Goal: Task Accomplishment & Management: Manage account settings

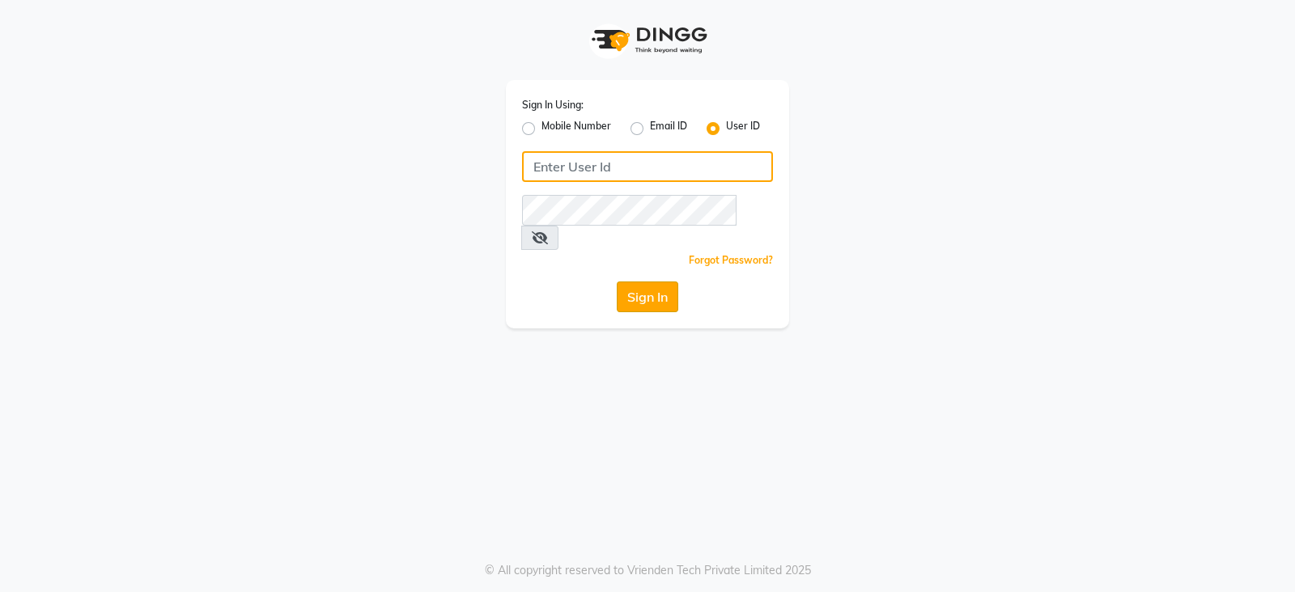
type input "bridalvilla"
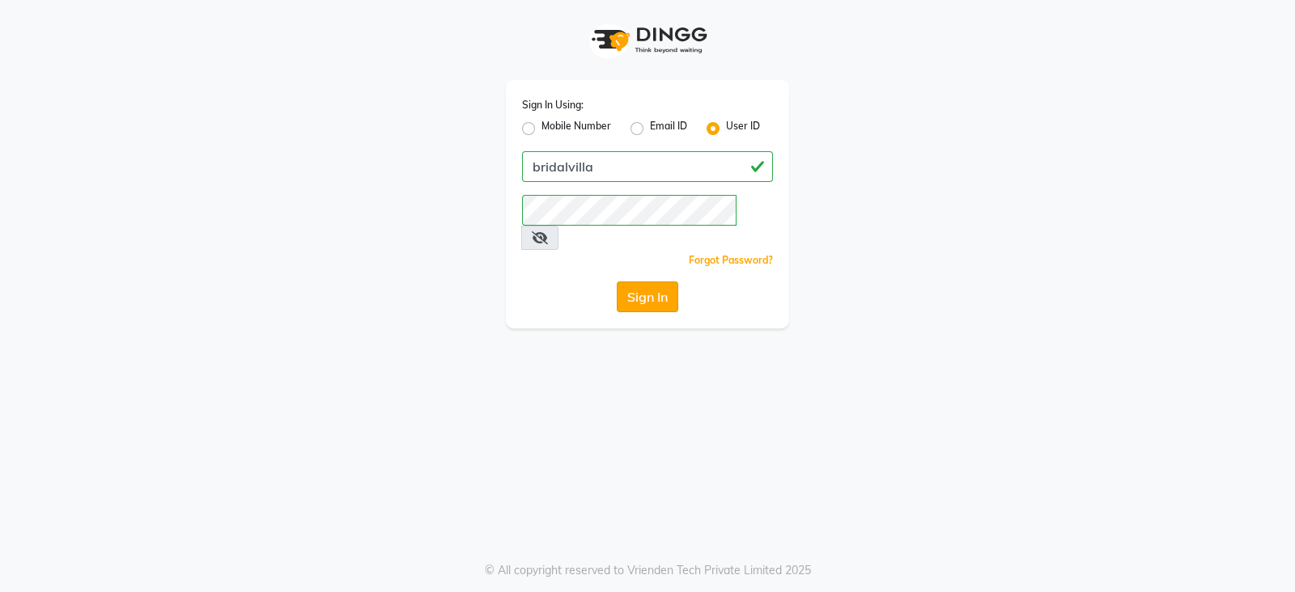
click at [657, 282] on button "Sign In" at bounding box center [648, 297] width 62 height 31
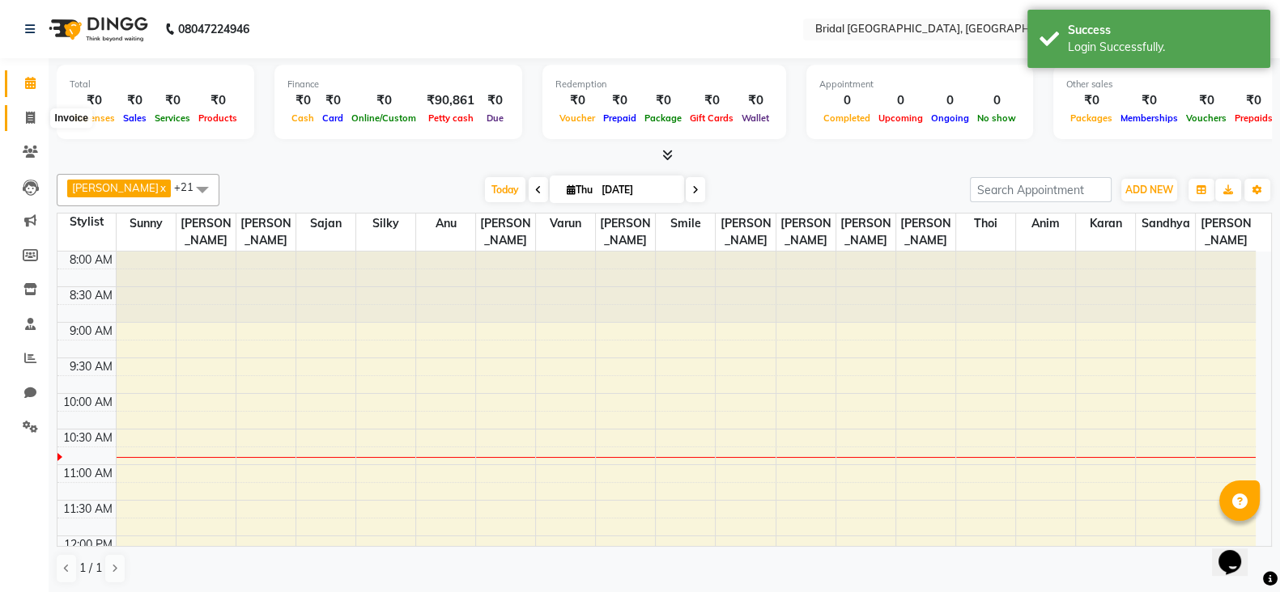
click at [32, 119] on icon at bounding box center [30, 118] width 9 height 12
select select "service"
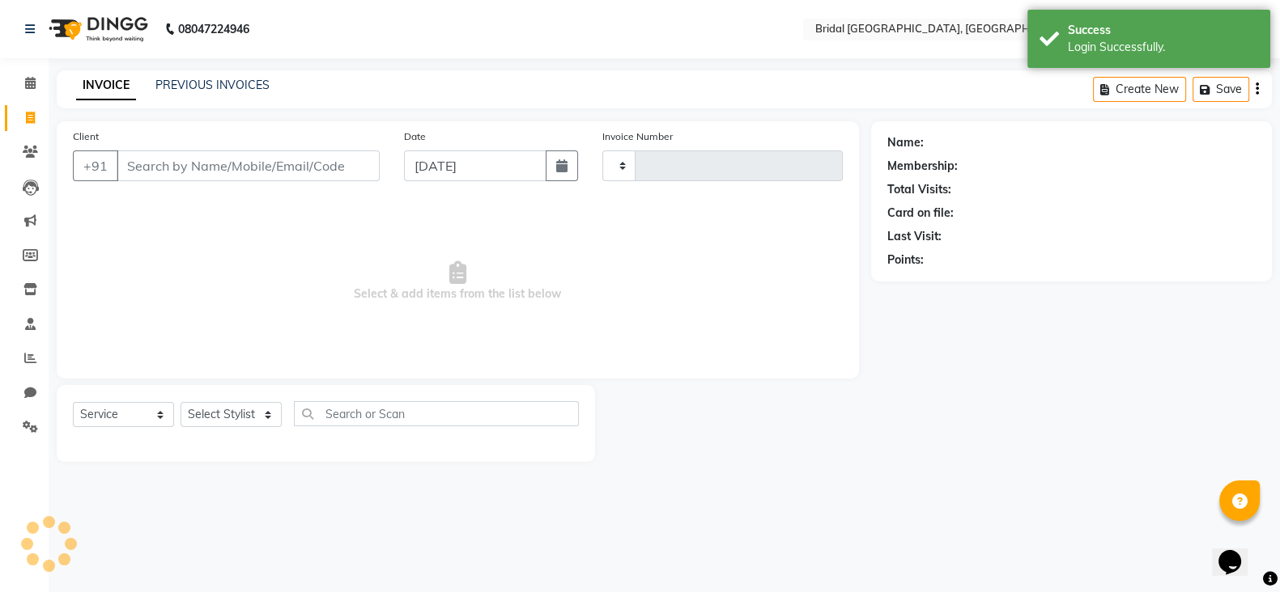
type input "0066"
select select "8752"
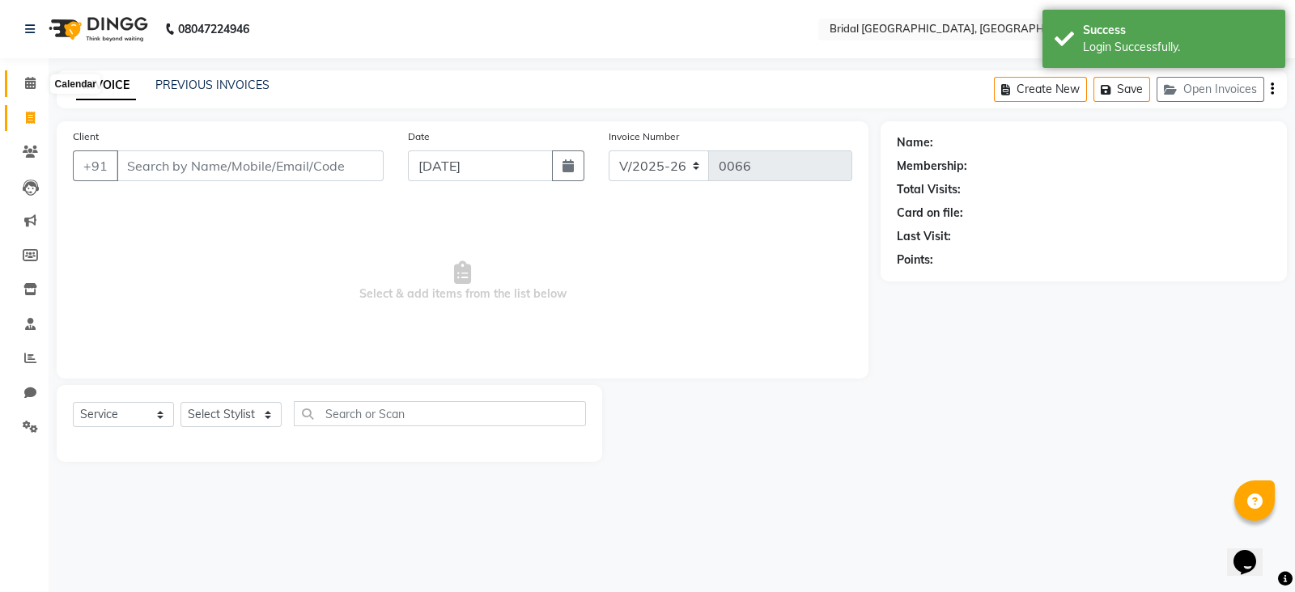
click at [25, 85] on icon at bounding box center [30, 83] width 11 height 12
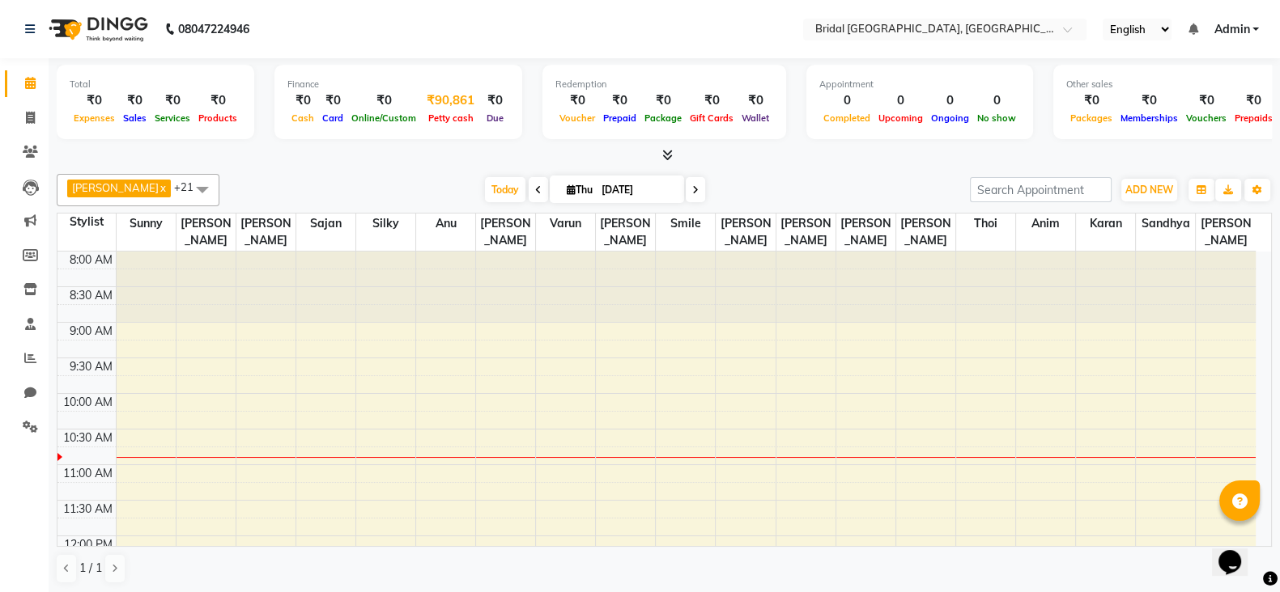
click at [453, 101] on div "₹90,861" at bounding box center [450, 100] width 61 height 19
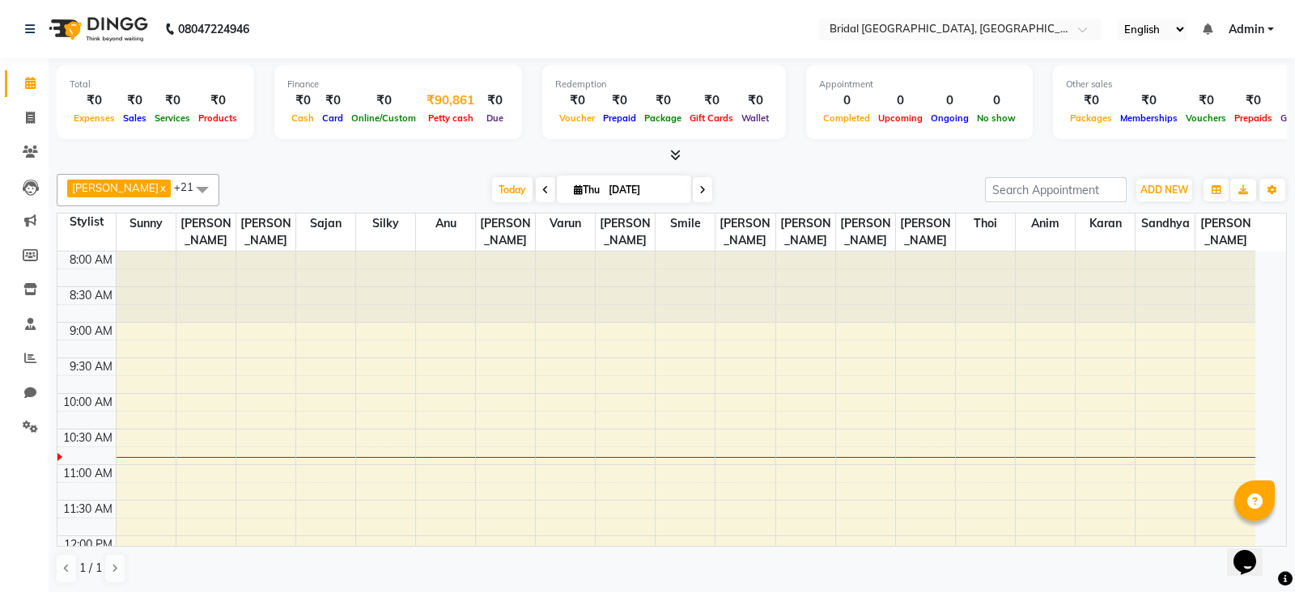
select select "8044"
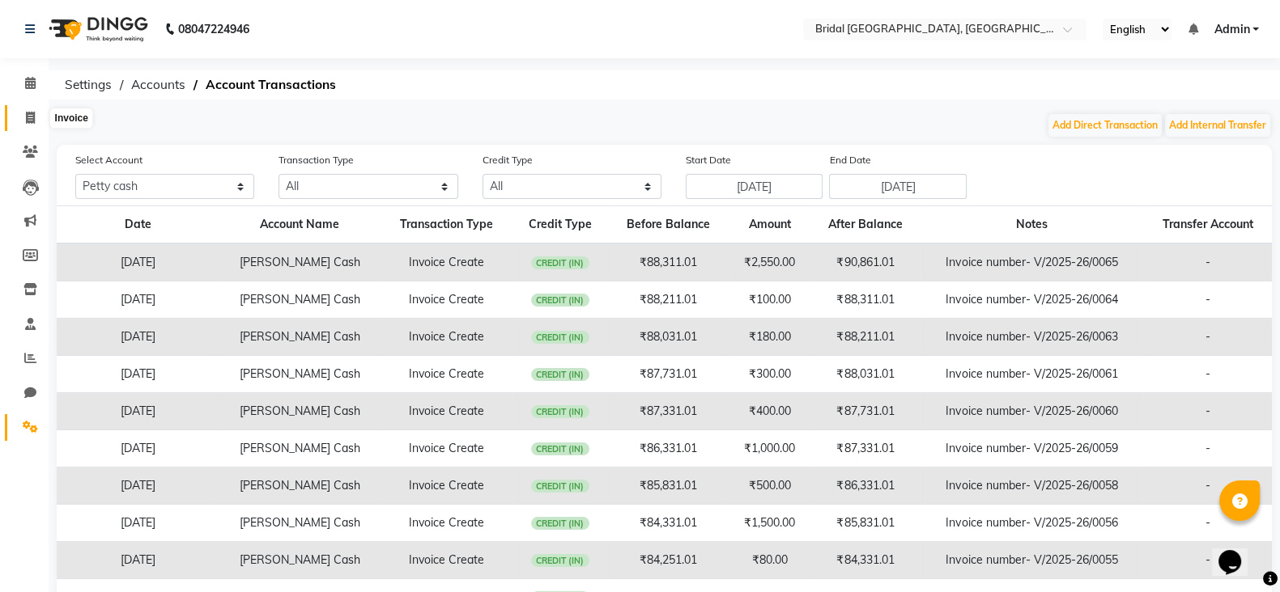
click at [28, 116] on icon at bounding box center [30, 118] width 9 height 12
select select "service"
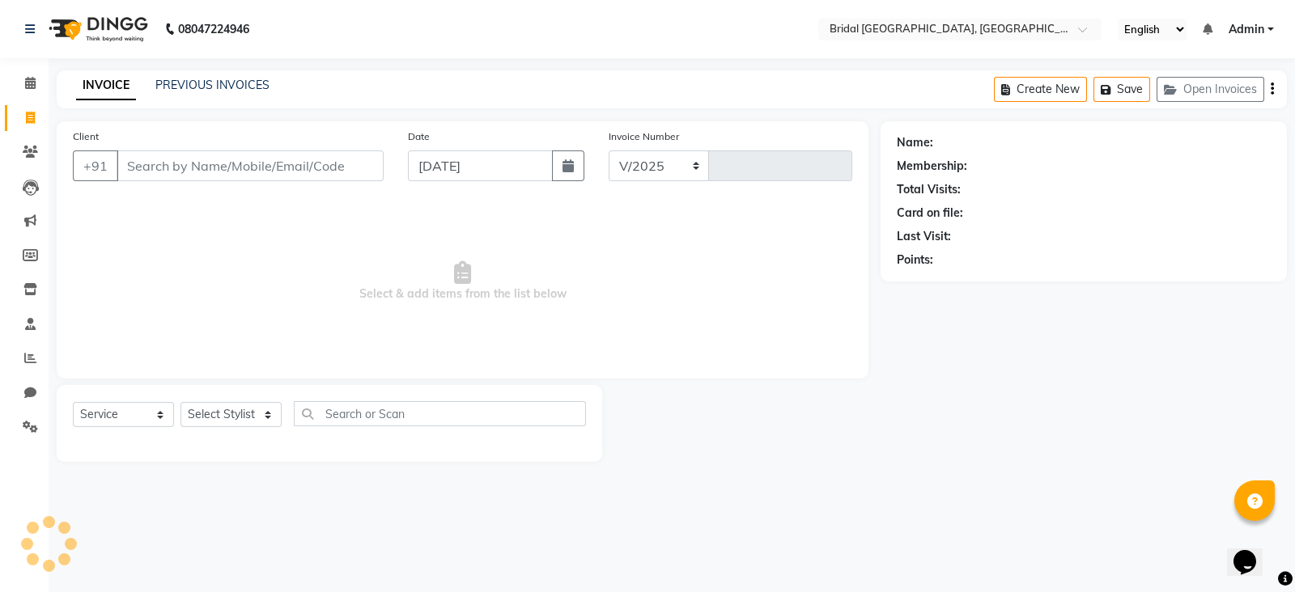
select select "8752"
type input "0066"
click at [32, 423] on icon at bounding box center [30, 427] width 15 height 12
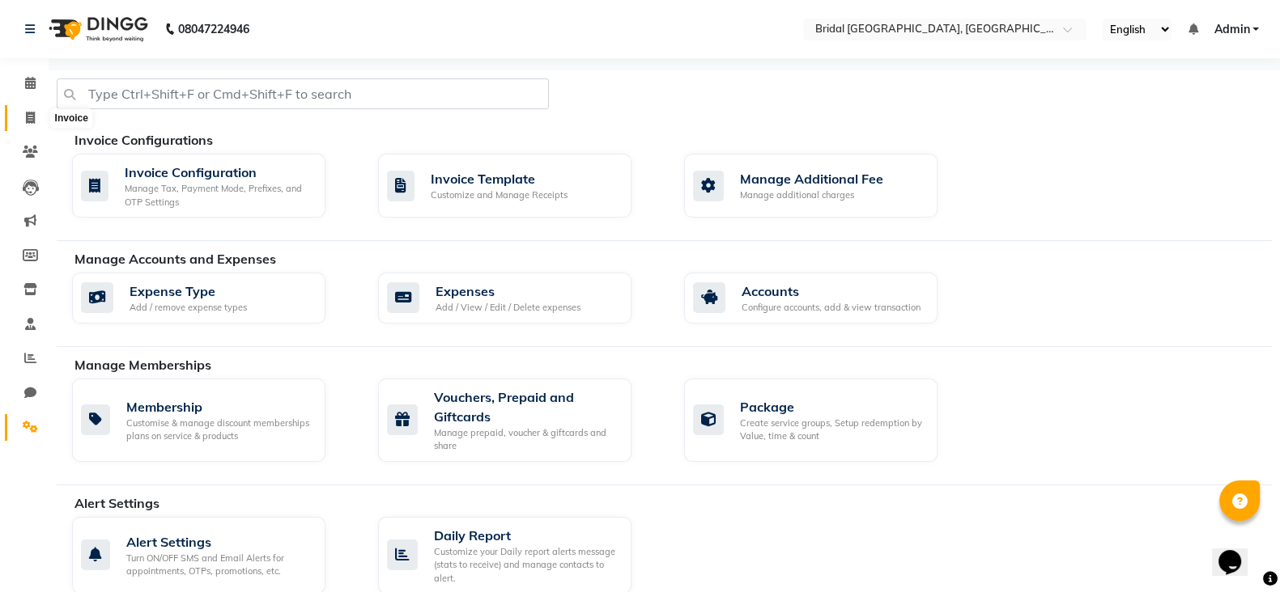
click at [34, 115] on icon at bounding box center [30, 118] width 9 height 12
select select "service"
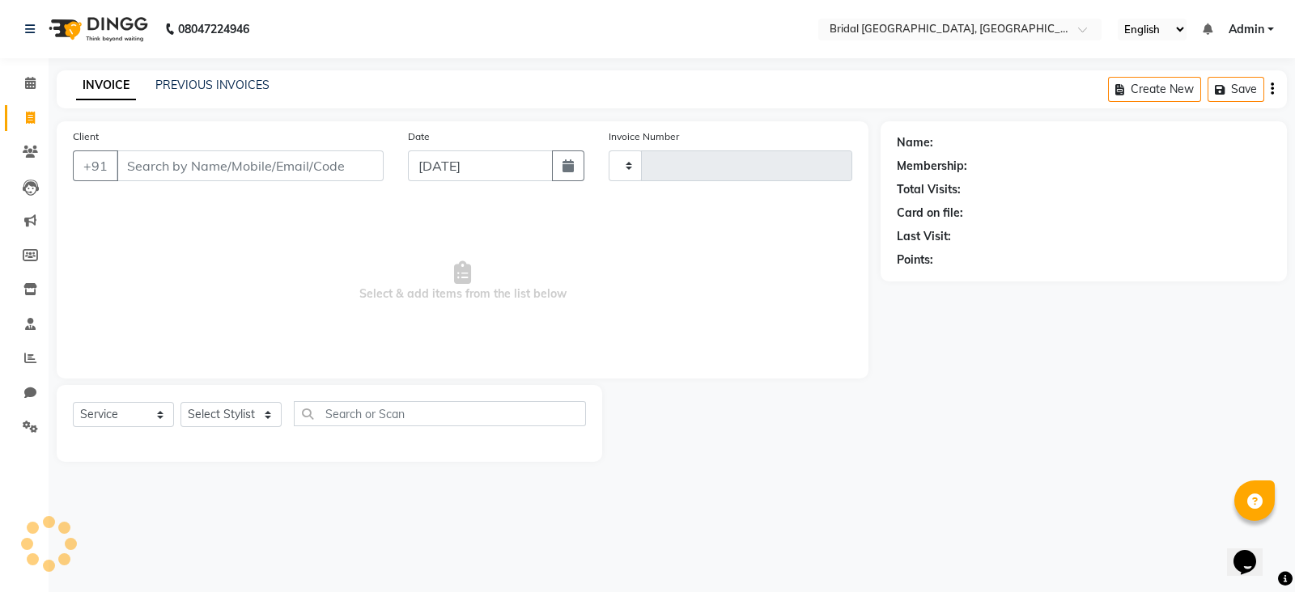
type input "0066"
select select "8752"
click at [37, 84] on span at bounding box center [30, 83] width 28 height 19
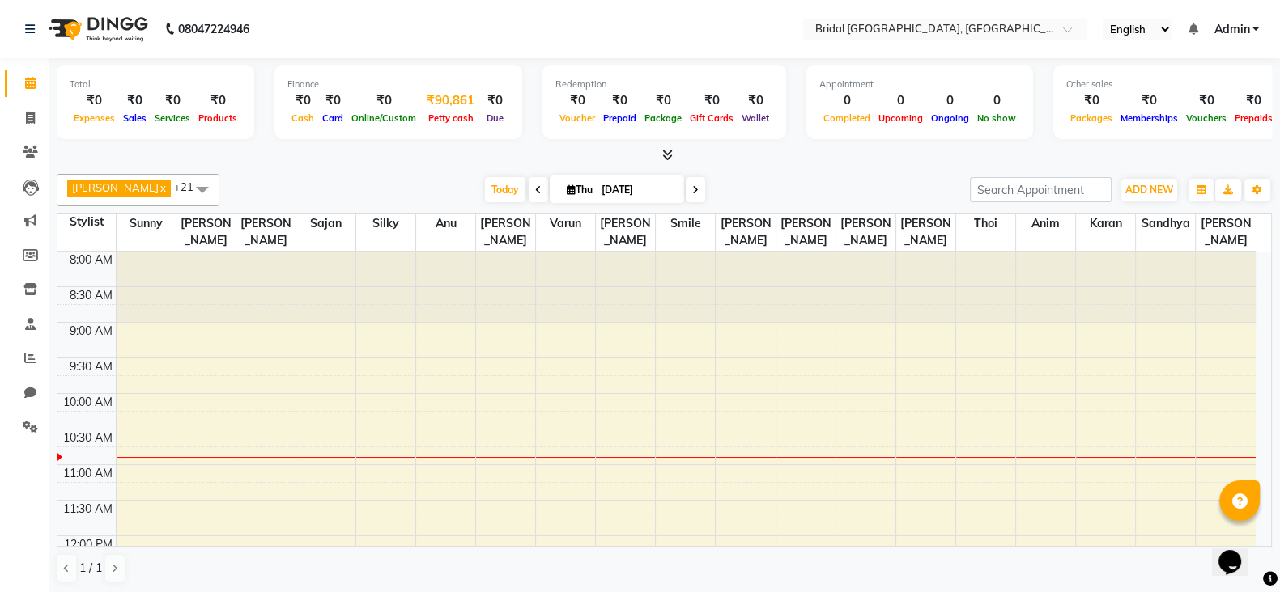
click at [444, 110] on div "Petty cash" at bounding box center [450, 117] width 61 height 17
click at [1162, 193] on span "ADD NEW" at bounding box center [1149, 190] width 48 height 12
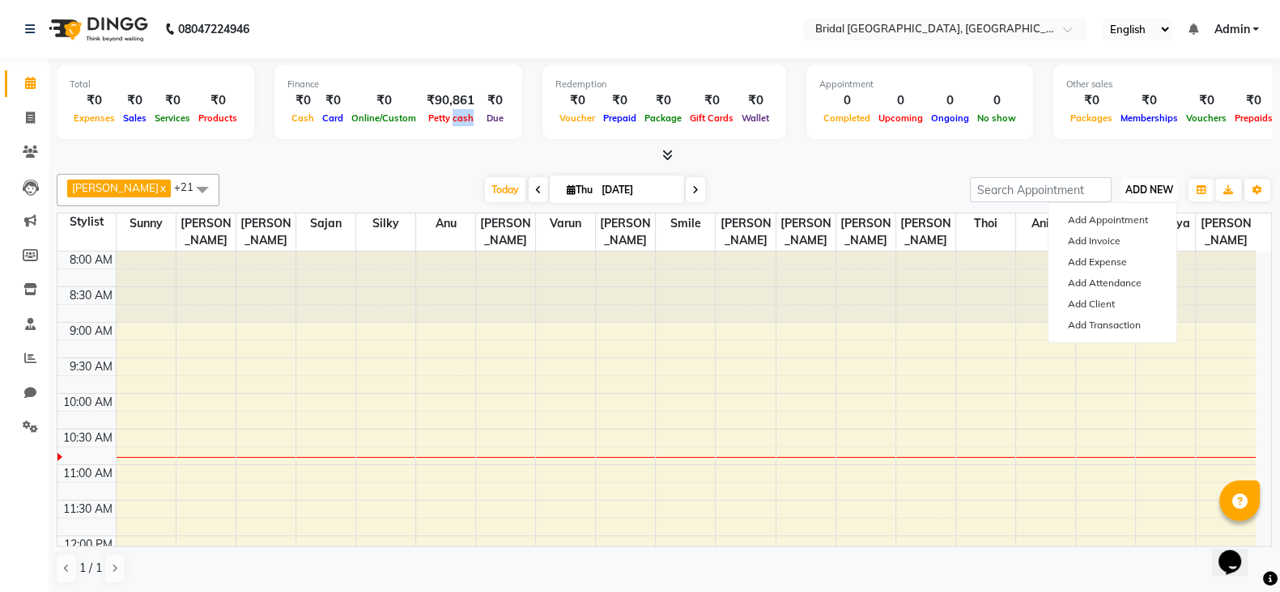
click at [1162, 193] on span "ADD NEW" at bounding box center [1149, 190] width 48 height 12
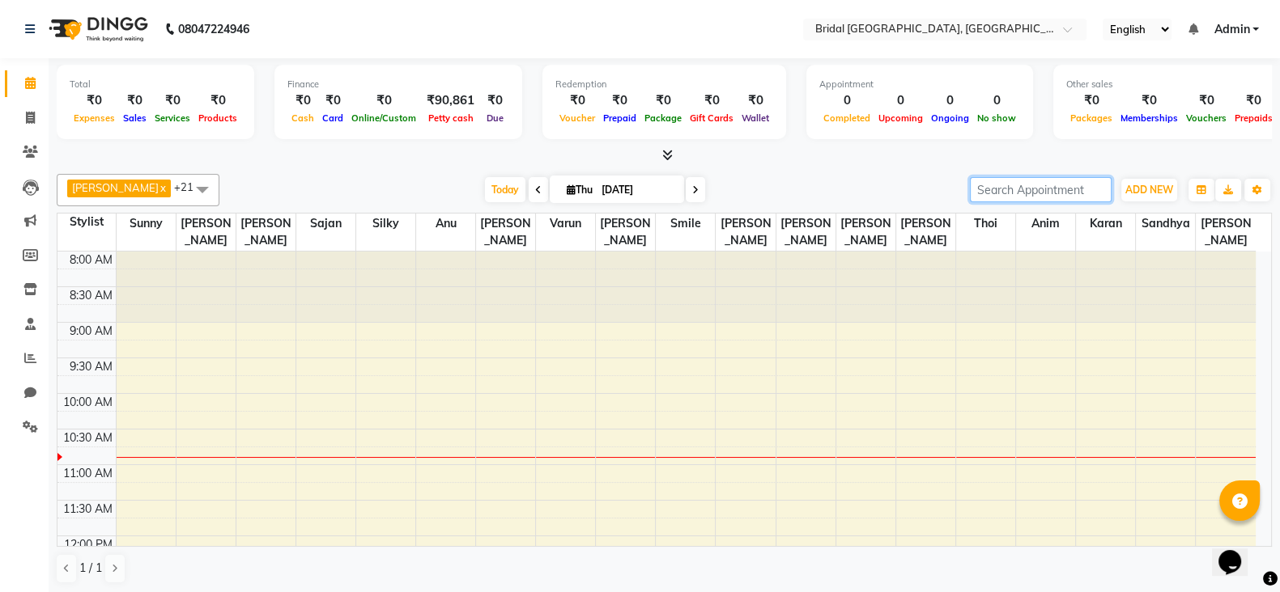
click at [983, 180] on input "search" at bounding box center [1041, 189] width 142 height 25
click at [638, 187] on input "[DATE]" at bounding box center [637, 190] width 81 height 24
select select "9"
select select "2025"
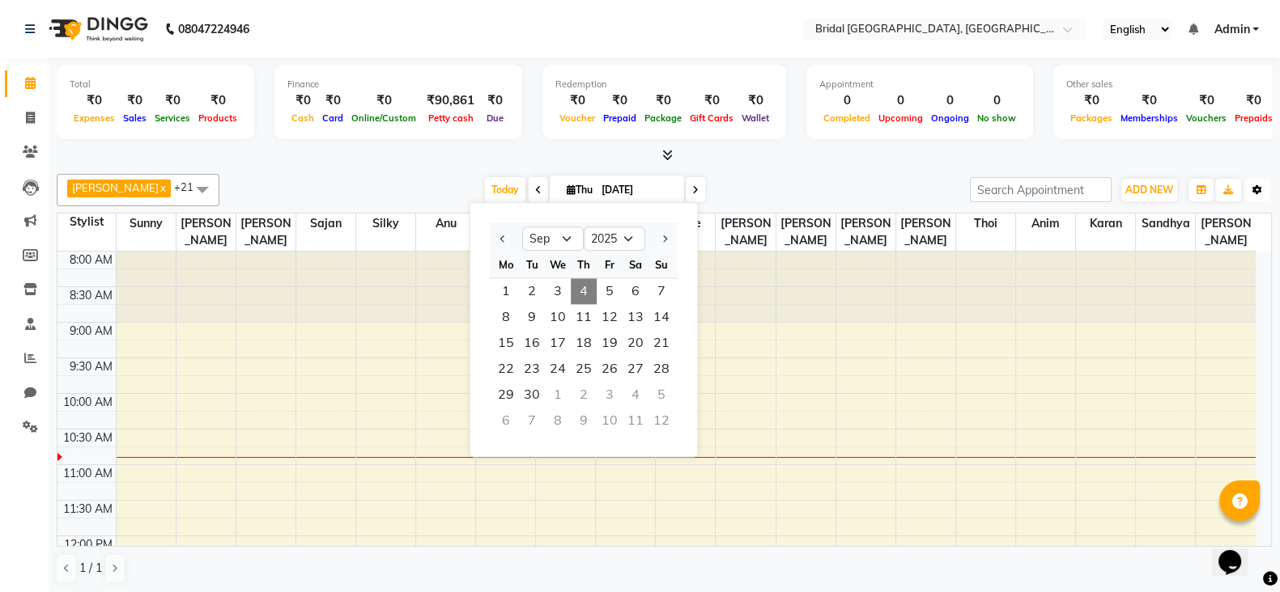
click at [1259, 187] on icon "button" at bounding box center [1257, 190] width 10 height 10
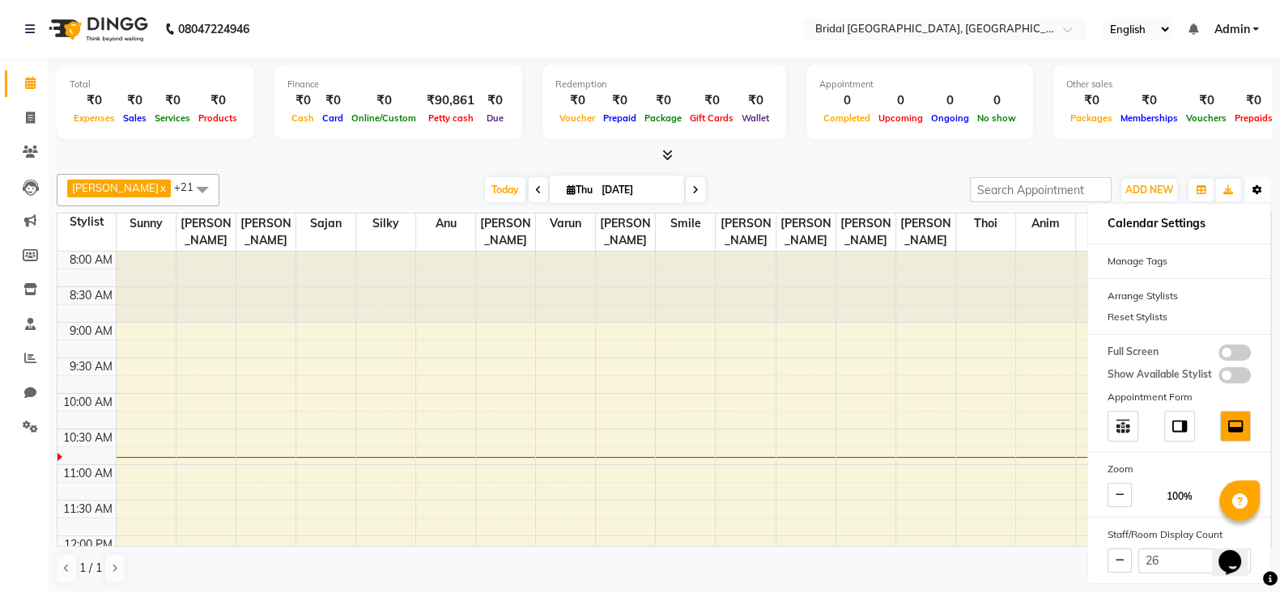
click at [1259, 187] on icon "button" at bounding box center [1257, 190] width 10 height 10
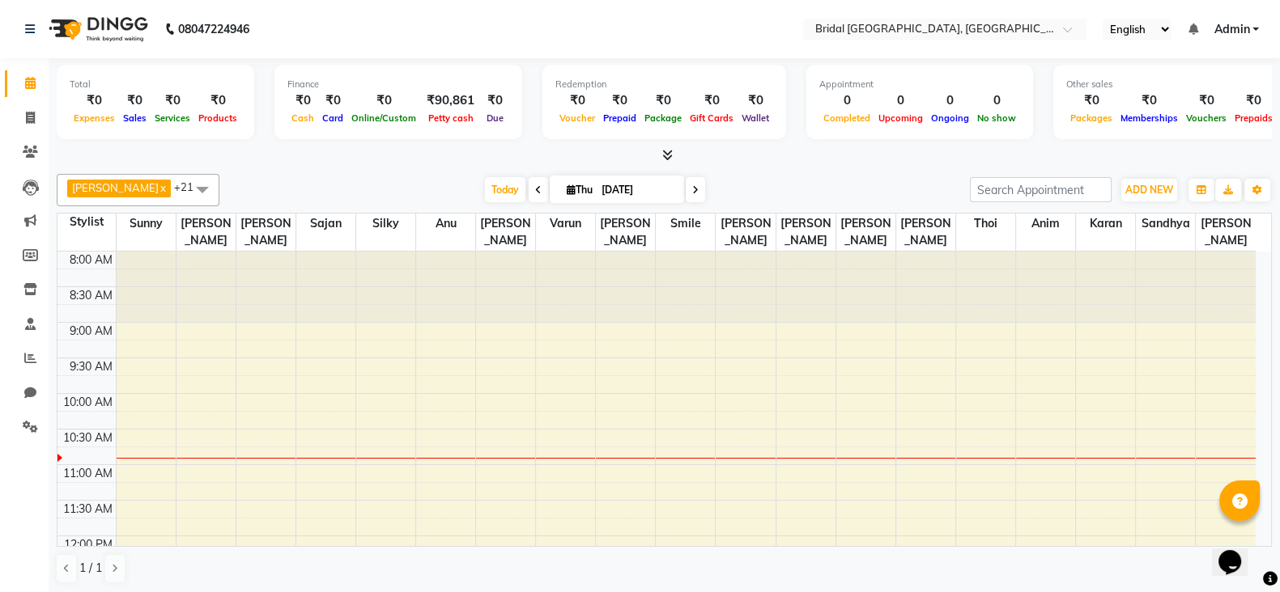
click at [0, 279] on li "Inventory" at bounding box center [24, 290] width 49 height 35
click at [451, 141] on div "Total ₹0 Expenses ₹0 Sales ₹0 Services ₹0 Products Finance ₹0 Cash ₹0 Card ₹0 O…" at bounding box center [664, 104] width 1215 height 79
click at [1151, 193] on span "ADD NEW" at bounding box center [1149, 190] width 48 height 12
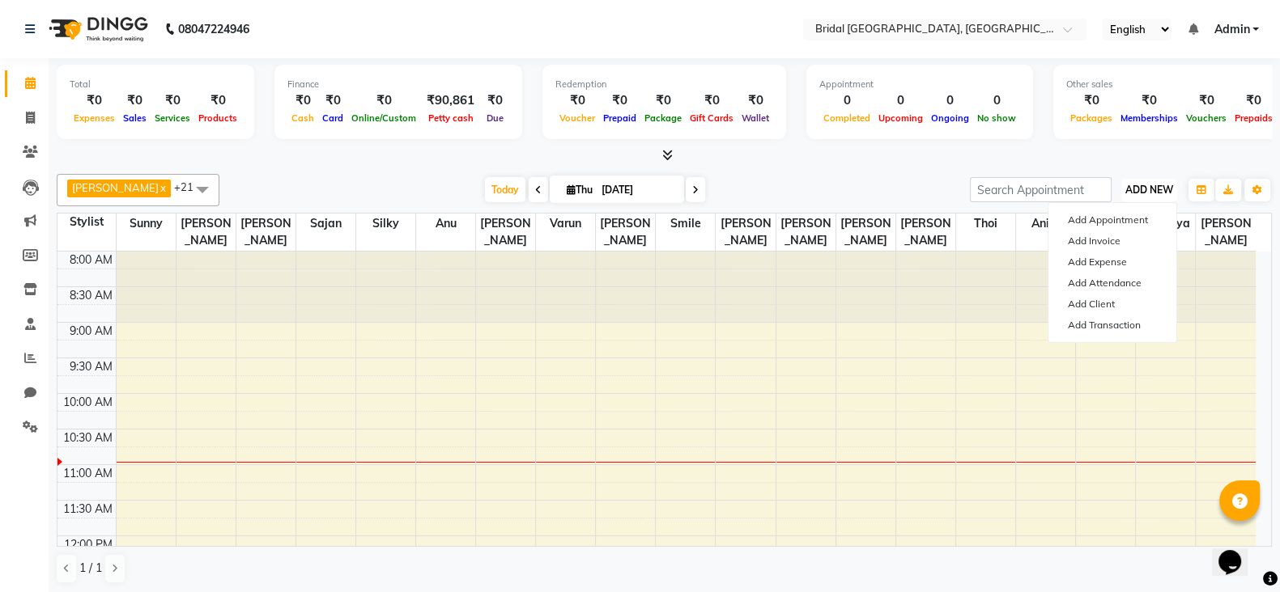
click at [1151, 193] on span "ADD NEW" at bounding box center [1149, 190] width 48 height 12
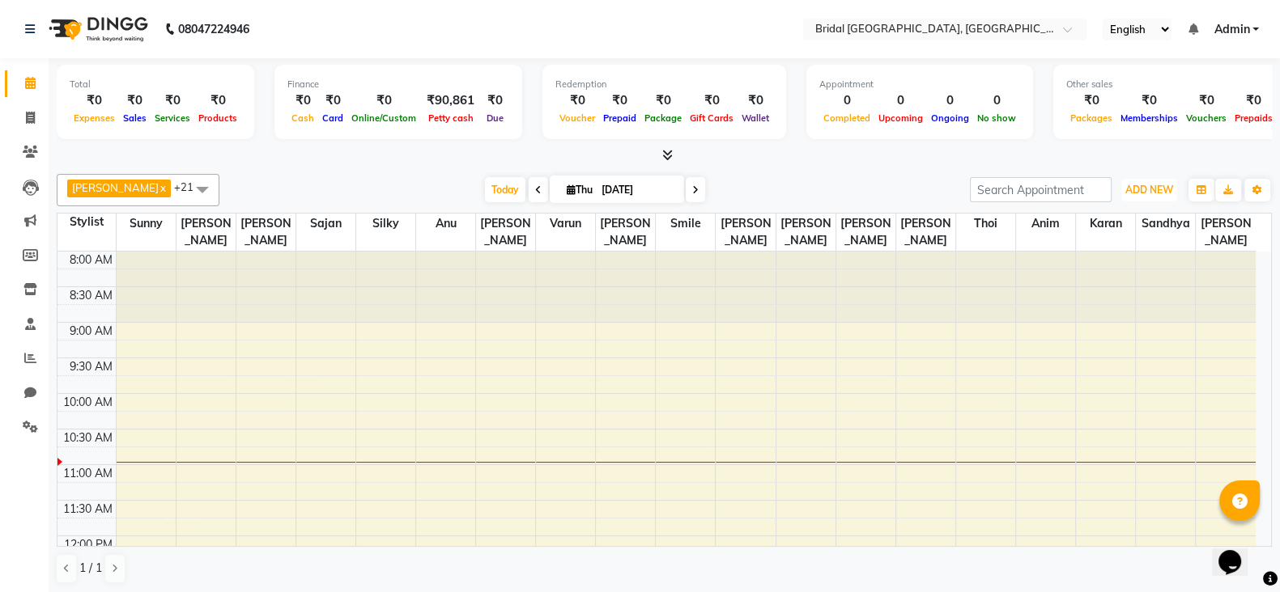
scroll to position [1, 0]
click at [1132, 183] on span "ADD NEW" at bounding box center [1149, 189] width 48 height 12
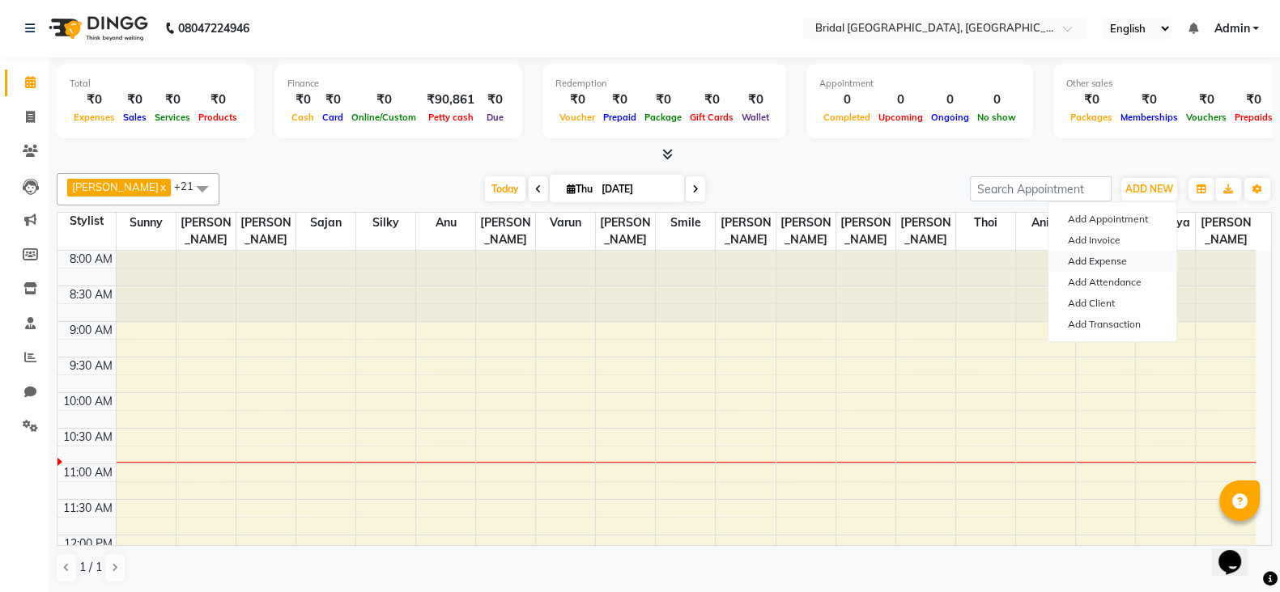
click at [1122, 262] on link "Add Expense" at bounding box center [1112, 261] width 128 height 21
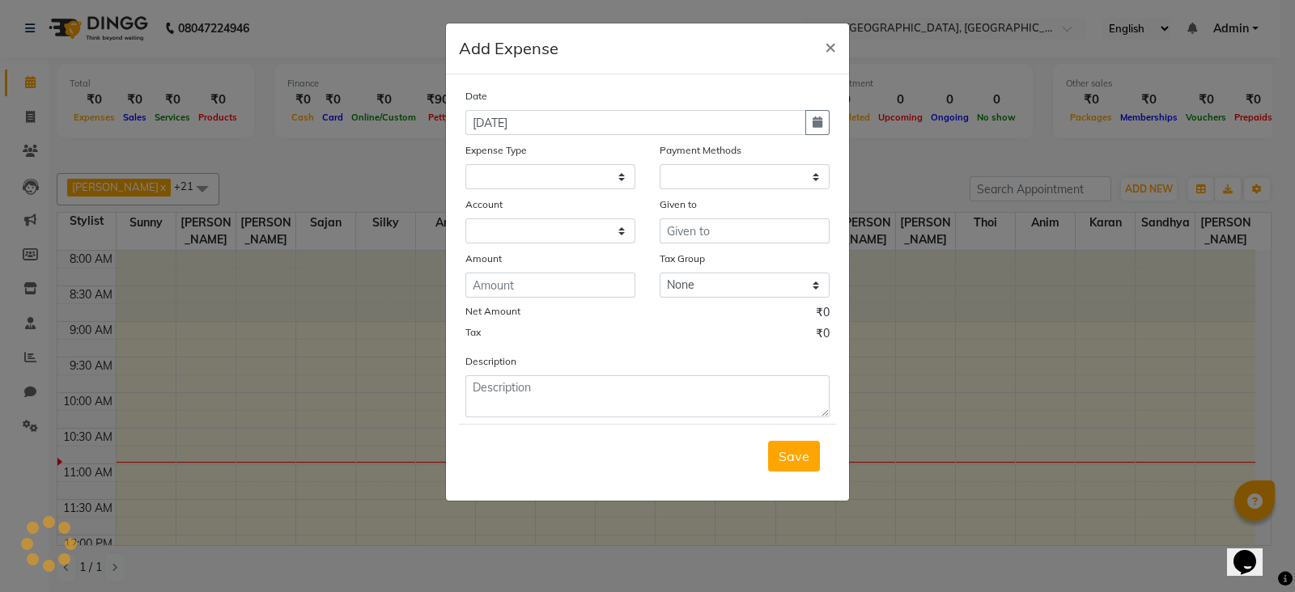
select select "1"
select select "8044"
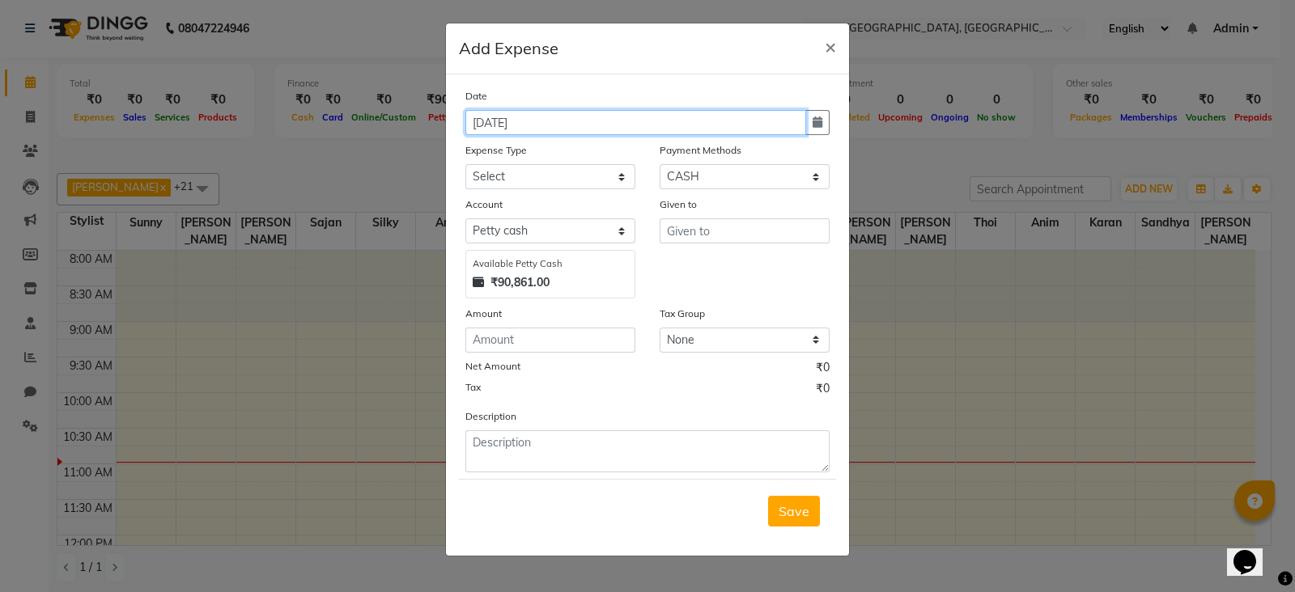
click at [545, 121] on input "[DATE]" at bounding box center [635, 122] width 341 height 25
click at [482, 125] on input "[DATE]" at bounding box center [635, 122] width 341 height 25
type input "03-09-2025"
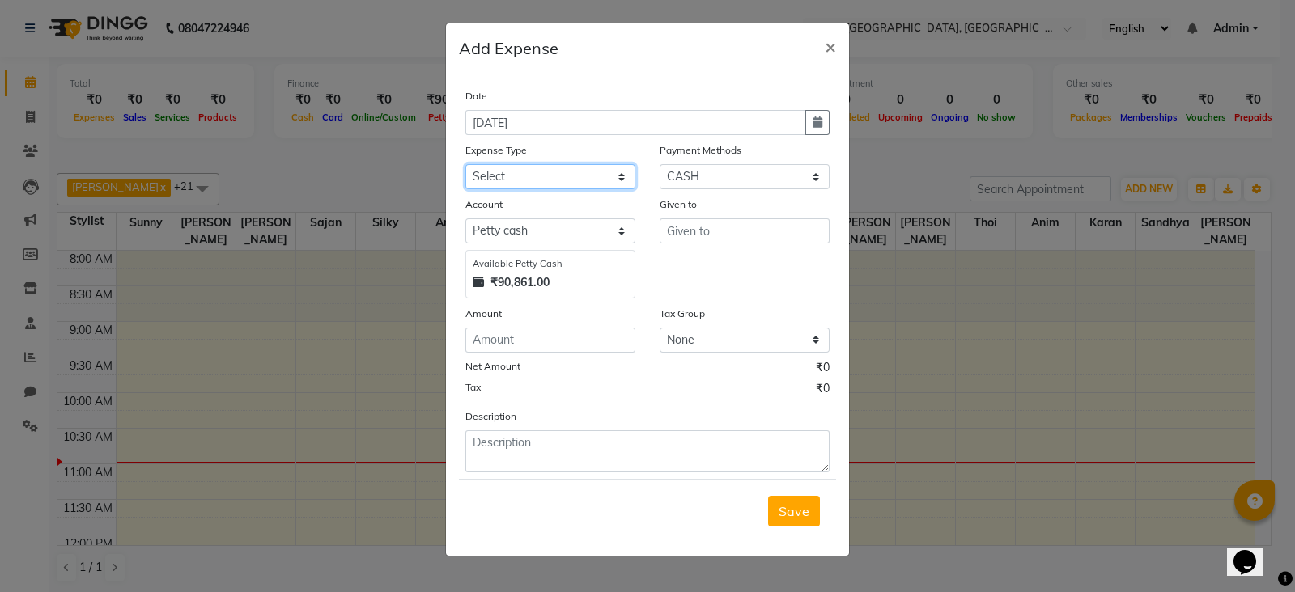
click at [619, 179] on select "Select Advance Salary Fuel japneet client makeup adv. kulcha medicine Milk mini…" at bounding box center [550, 176] width 170 height 25
click at [619, 173] on select "Select Advance Salary Fuel japneet client makeup adv. kulcha medicine Milk mini…" at bounding box center [550, 176] width 170 height 25
click at [761, 212] on div "Given to" at bounding box center [745, 207] width 170 height 23
click at [826, 57] on span "×" at bounding box center [830, 46] width 11 height 24
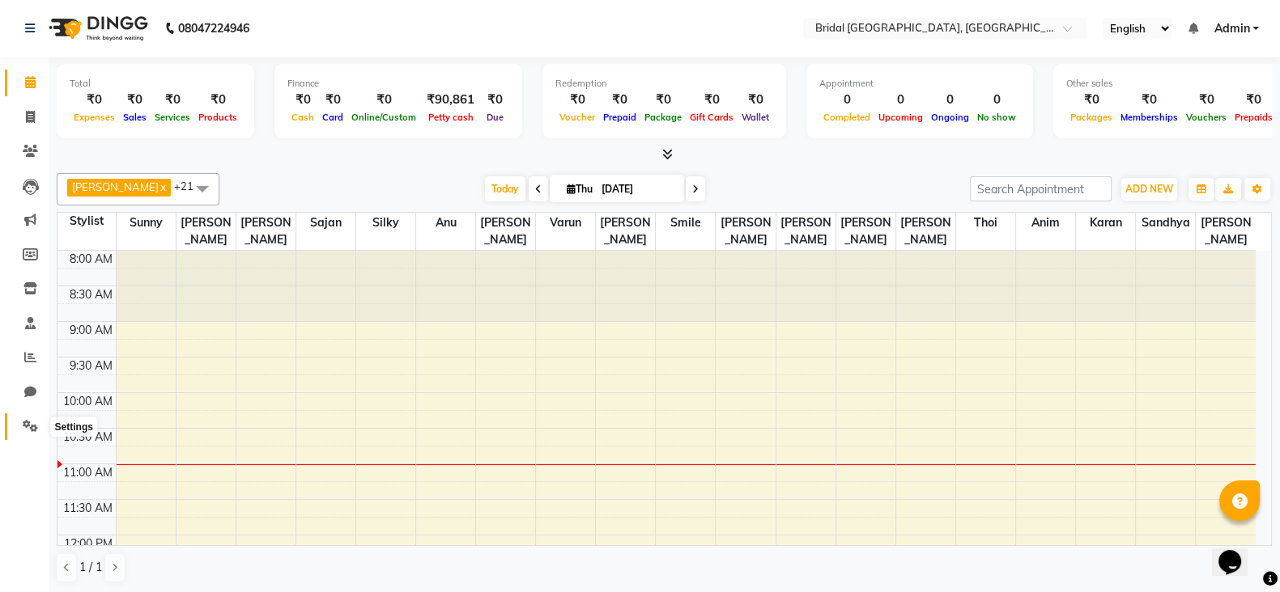
click at [28, 420] on icon at bounding box center [30, 426] width 15 height 12
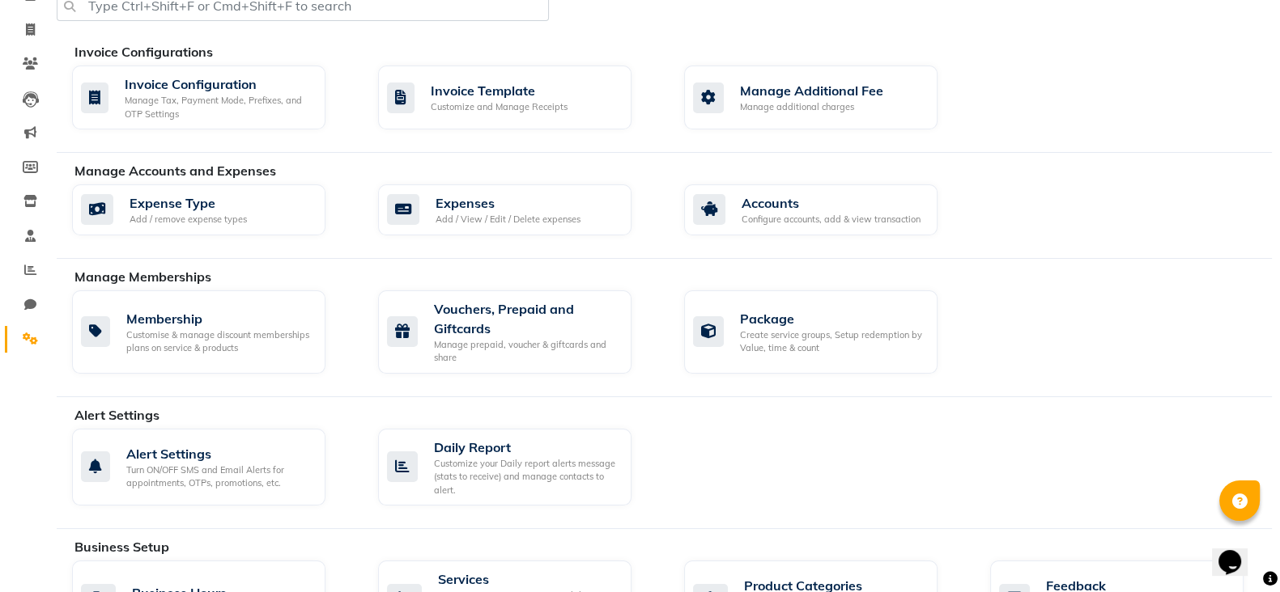
scroll to position [92, 0]
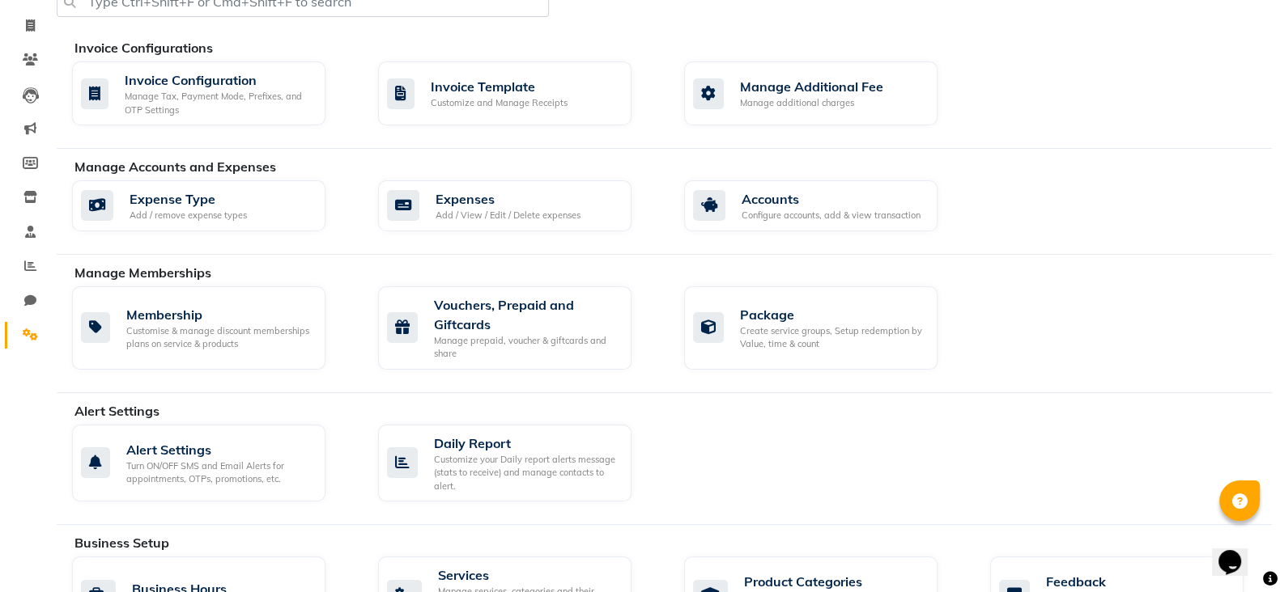
drag, startPoint x: 1289, startPoint y: 576, endPoint x: 148, endPoint y: 185, distance: 1205.9
click at [151, 263] on div "Manage Memberships" at bounding box center [678, 272] width 1209 height 19
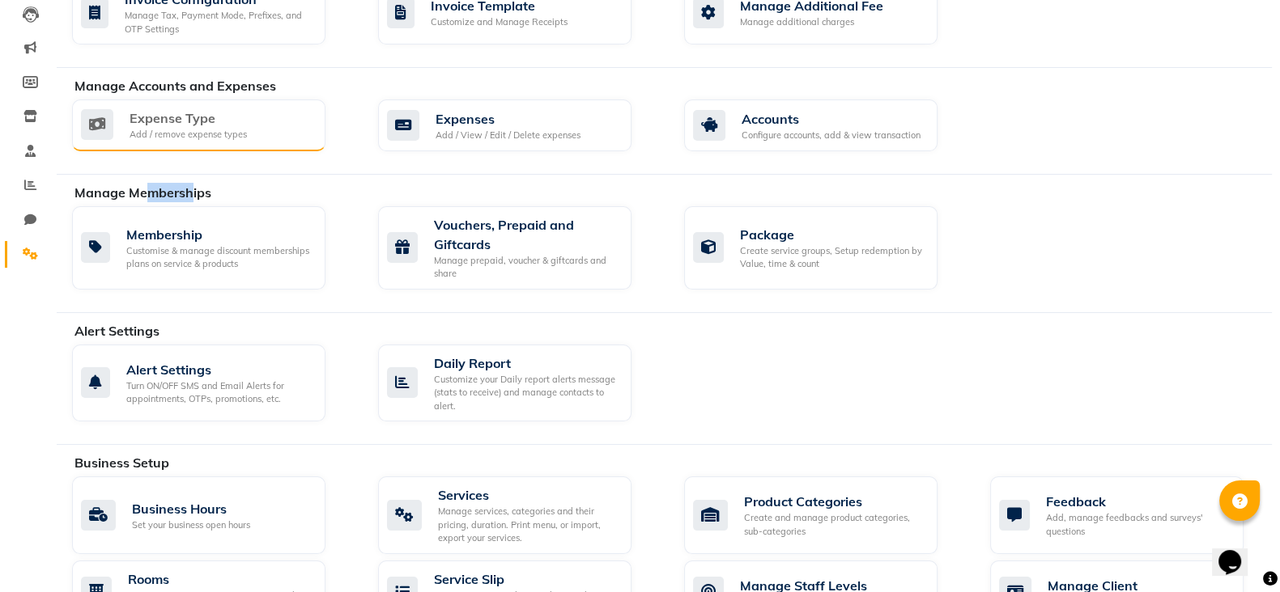
click at [180, 123] on div "Expense Type" at bounding box center [188, 117] width 117 height 19
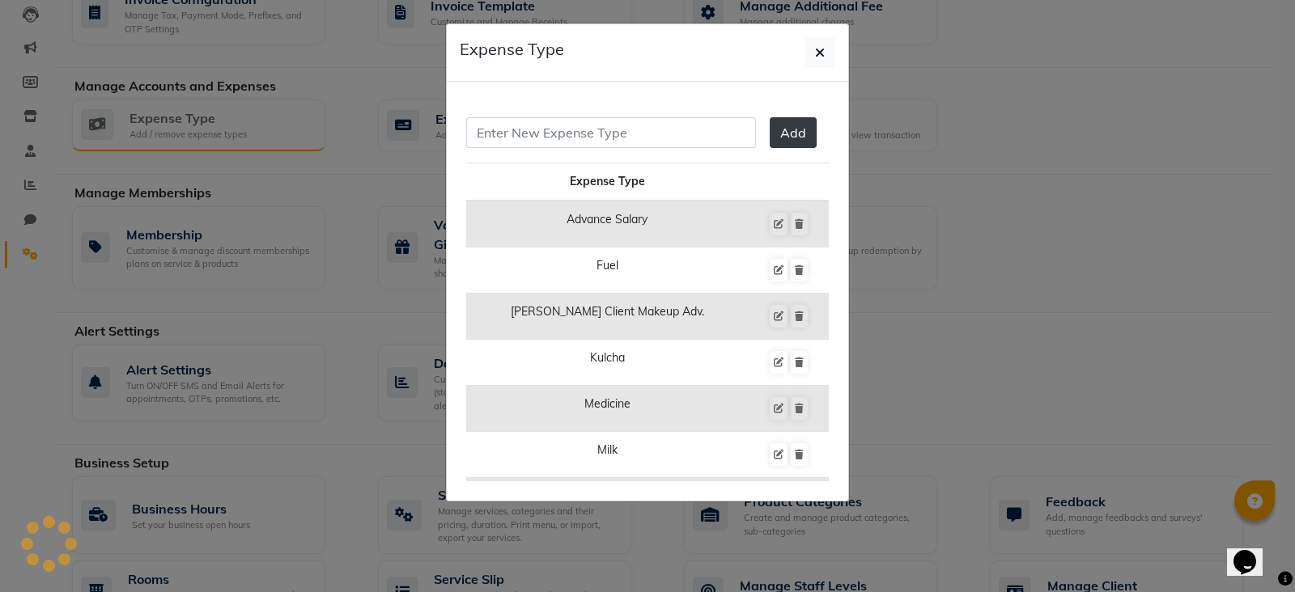
click at [180, 123] on ngb-modal-window "Expense Type Add Expense Type Advance Salary Fuel Japneet Client Makeup Adv. Ku…" at bounding box center [647, 296] width 1295 height 592
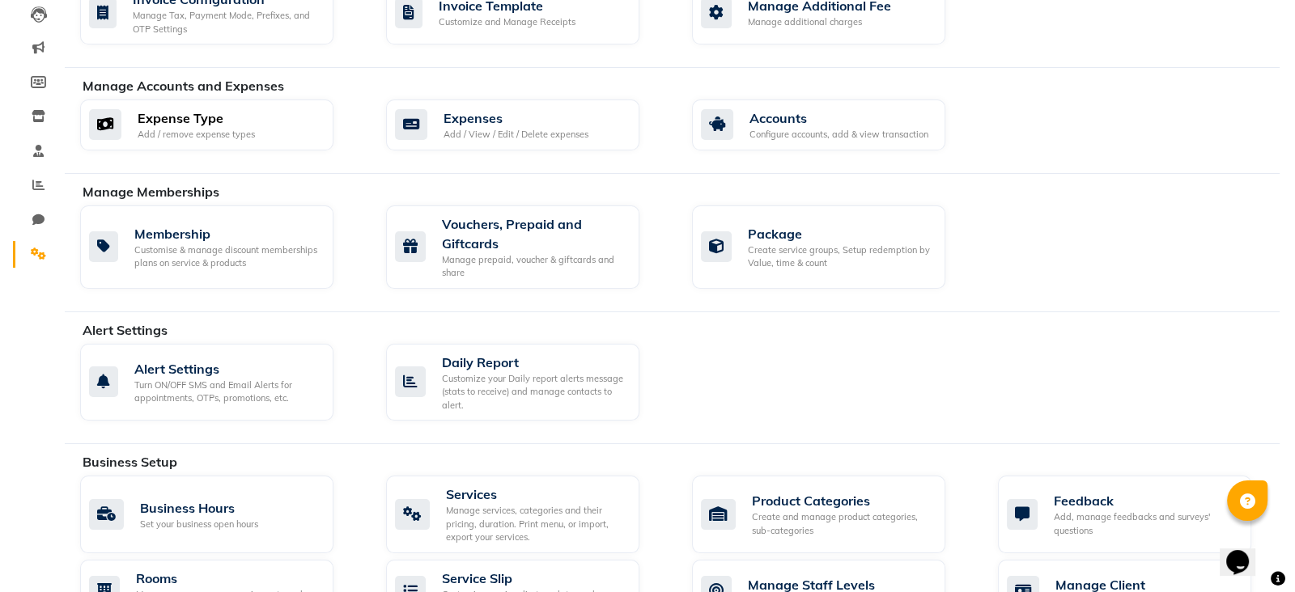
scroll to position [0, 0]
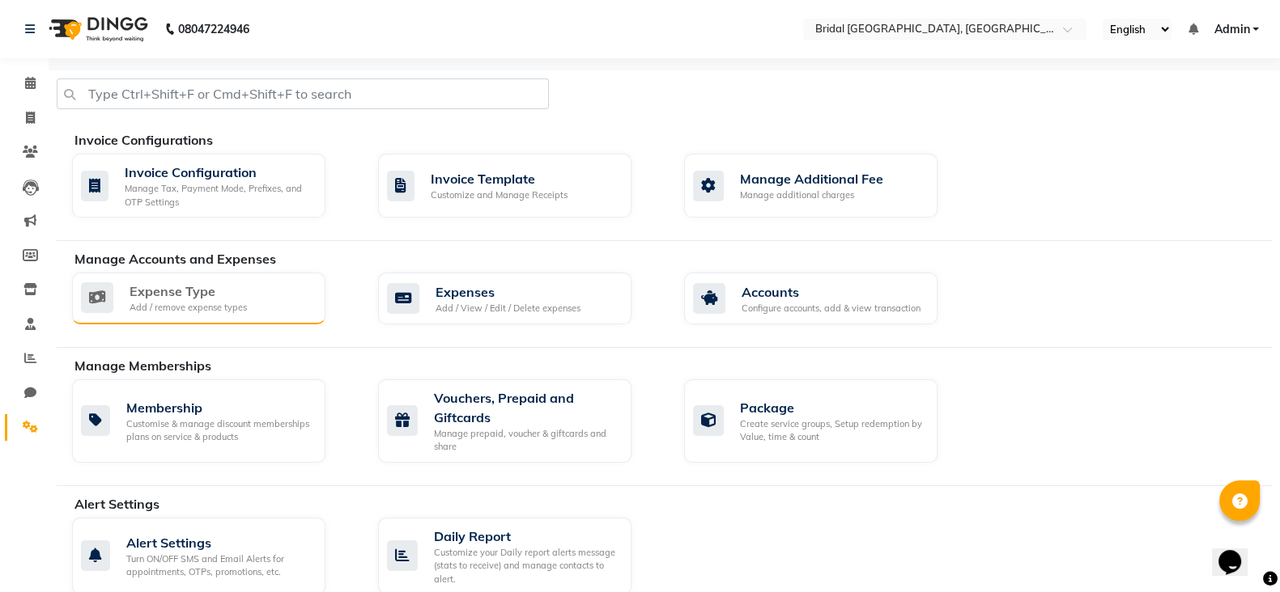
click at [202, 299] on div "Expense Type" at bounding box center [188, 291] width 117 height 19
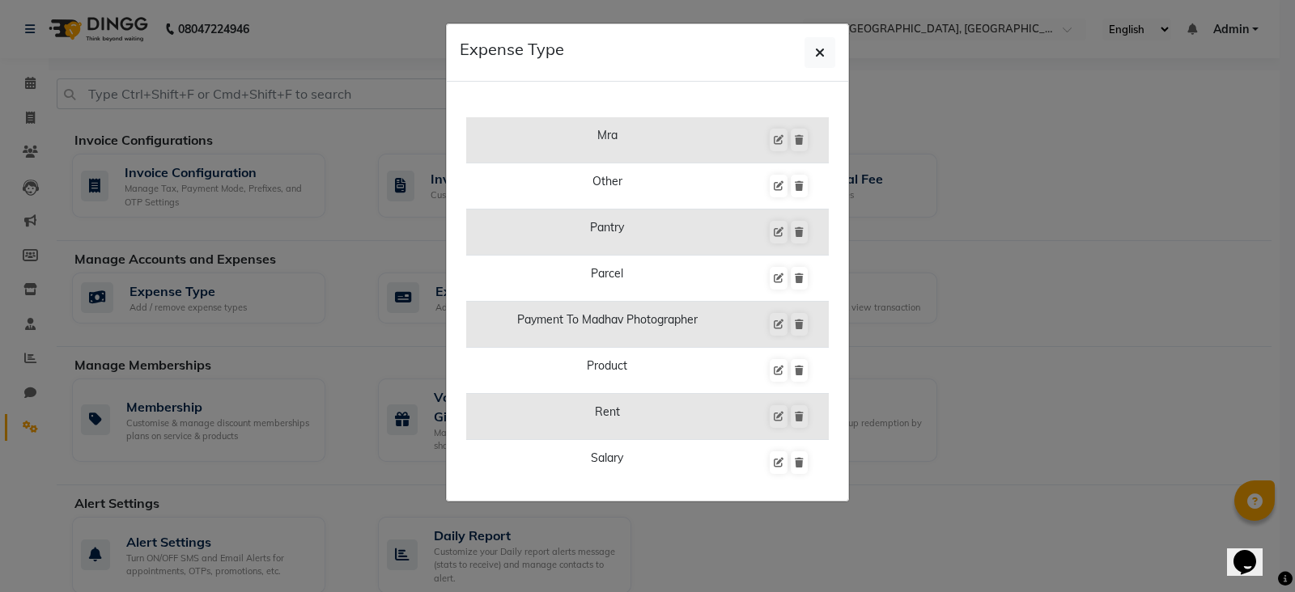
scroll to position [454, 0]
click at [795, 136] on icon at bounding box center [799, 139] width 9 height 10
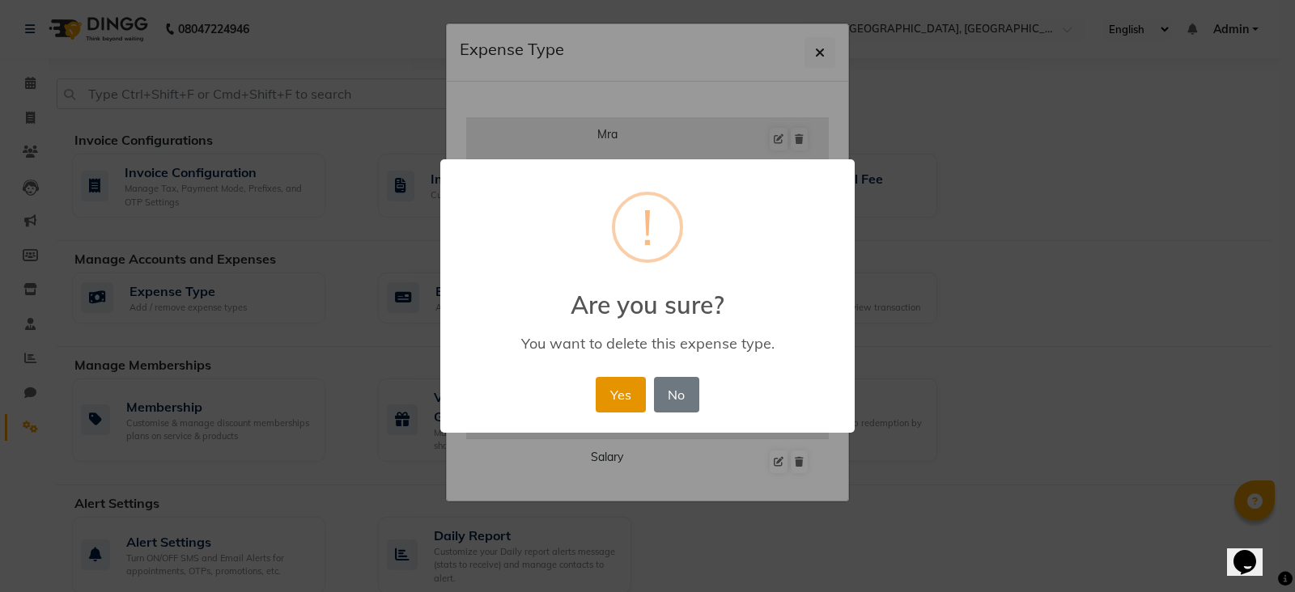
click at [624, 395] on button "Yes" at bounding box center [620, 395] width 49 height 36
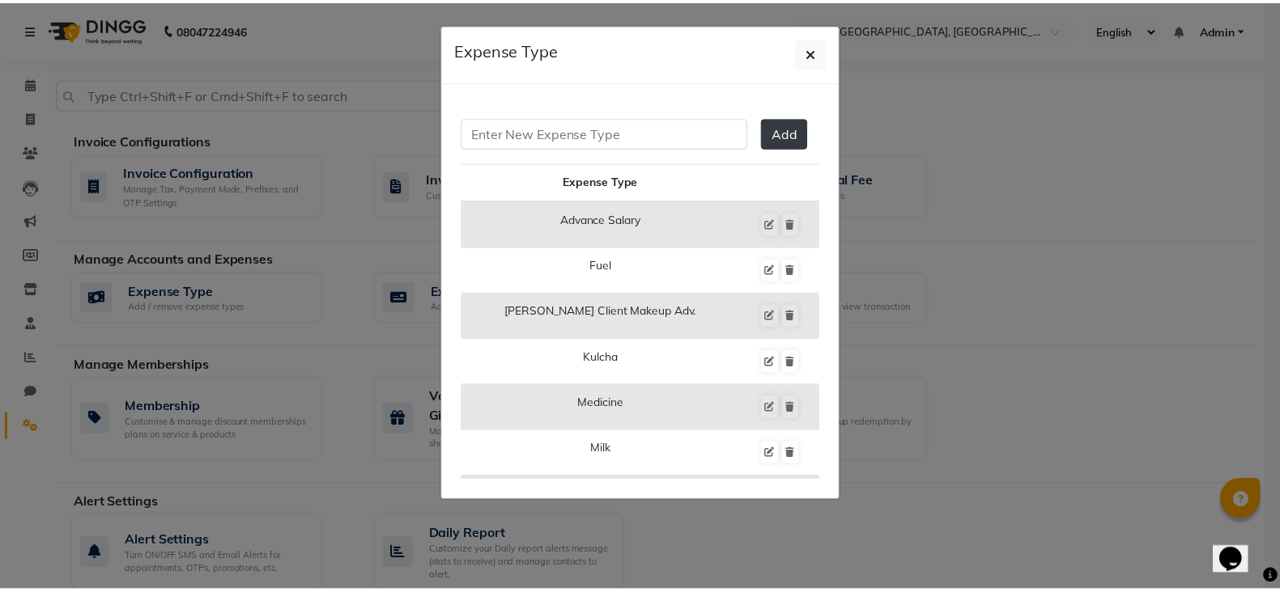
scroll to position [0, 0]
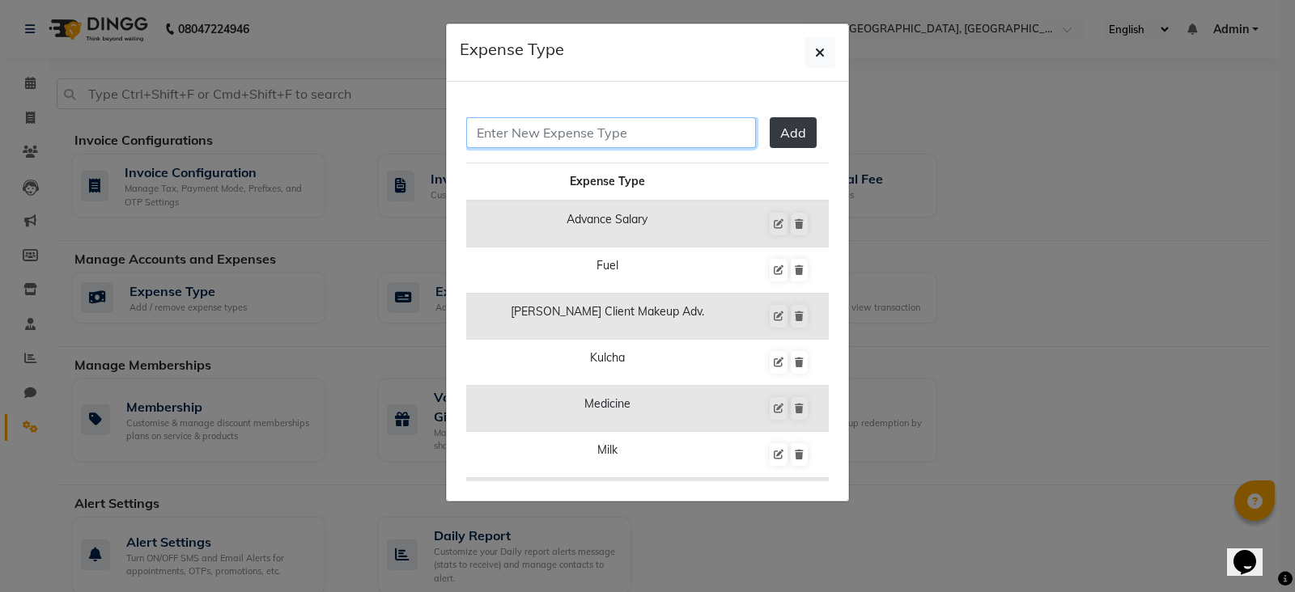
click at [619, 135] on input "text" at bounding box center [611, 132] width 290 height 31
type input "Cash Handed over to Owner"
click at [780, 134] on span "Add" at bounding box center [793, 133] width 26 height 16
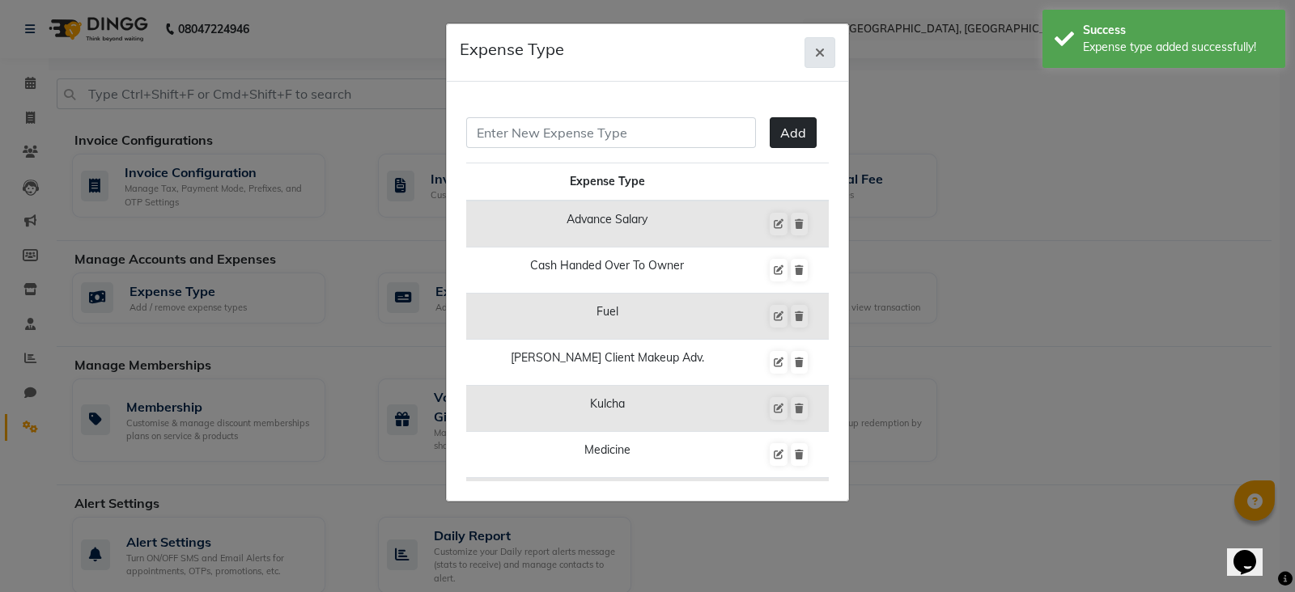
click at [822, 54] on icon "button" at bounding box center [820, 52] width 10 height 13
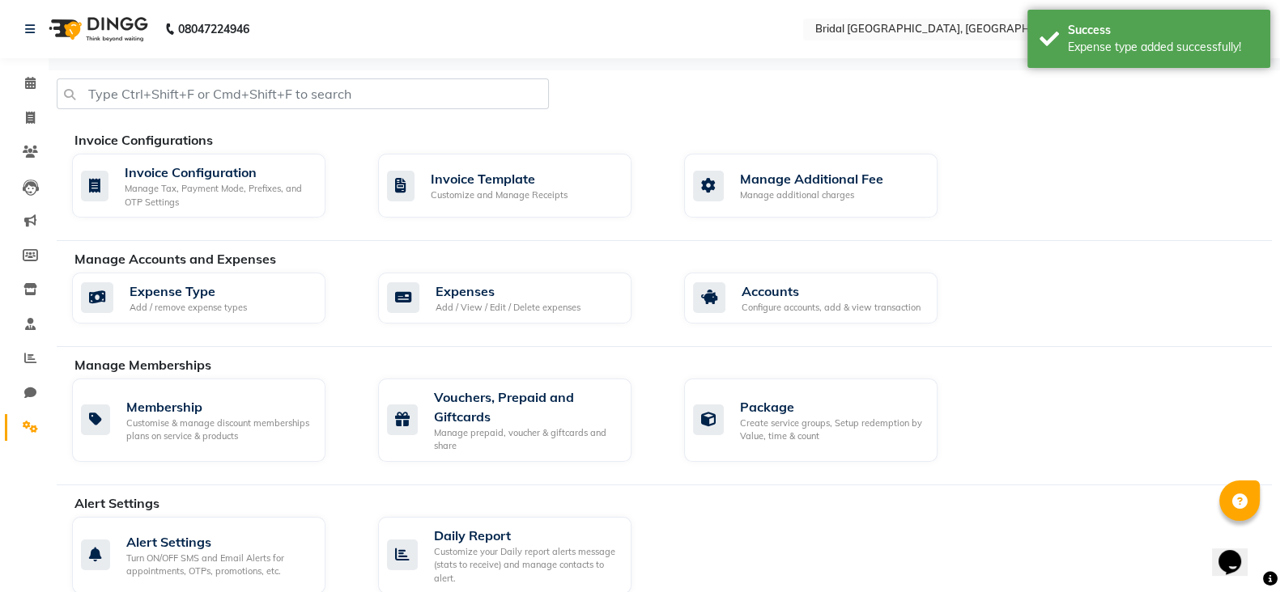
click at [595, 477] on div "Manage Memberships Membership Customise & manage discount memberships plans on …" at bounding box center [664, 420] width 1215 height 130
click at [34, 86] on icon at bounding box center [30, 83] width 11 height 12
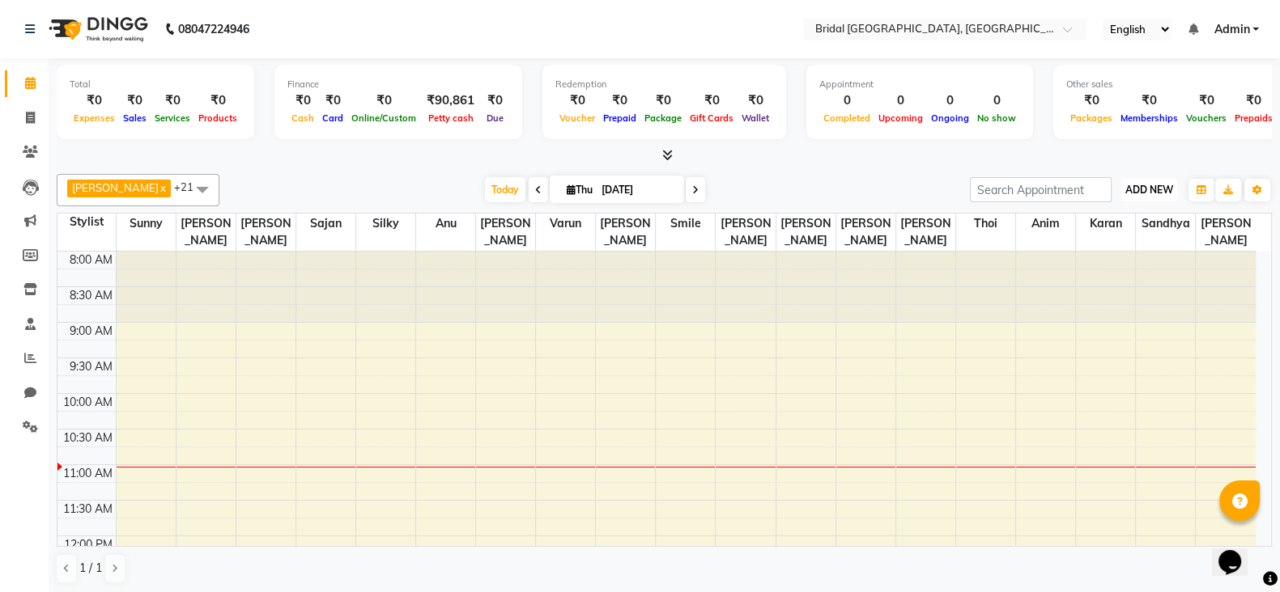
click at [1161, 192] on span "ADD NEW" at bounding box center [1149, 190] width 48 height 12
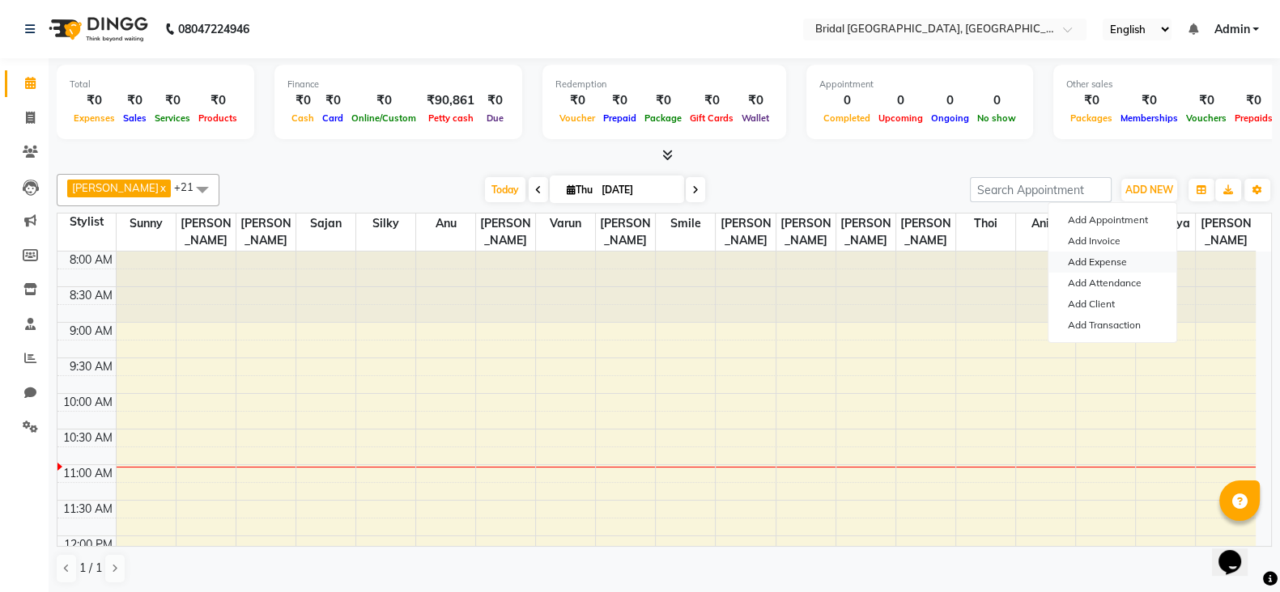
click at [1085, 261] on link "Add Expense" at bounding box center [1112, 262] width 128 height 21
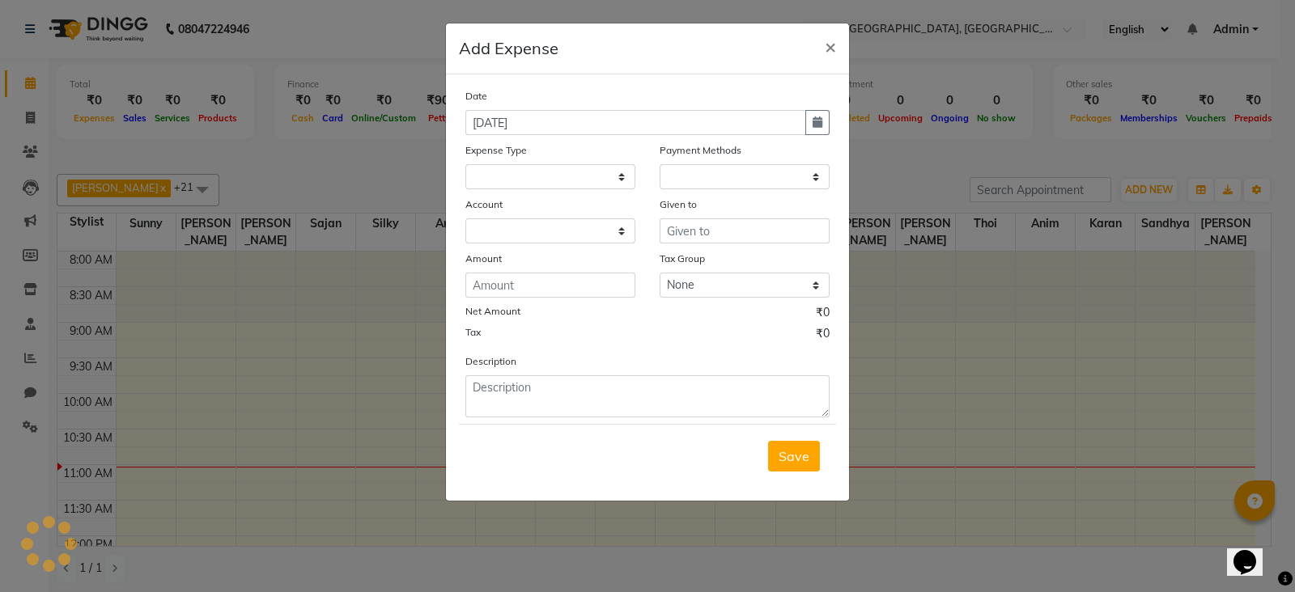
select select "1"
select select "8044"
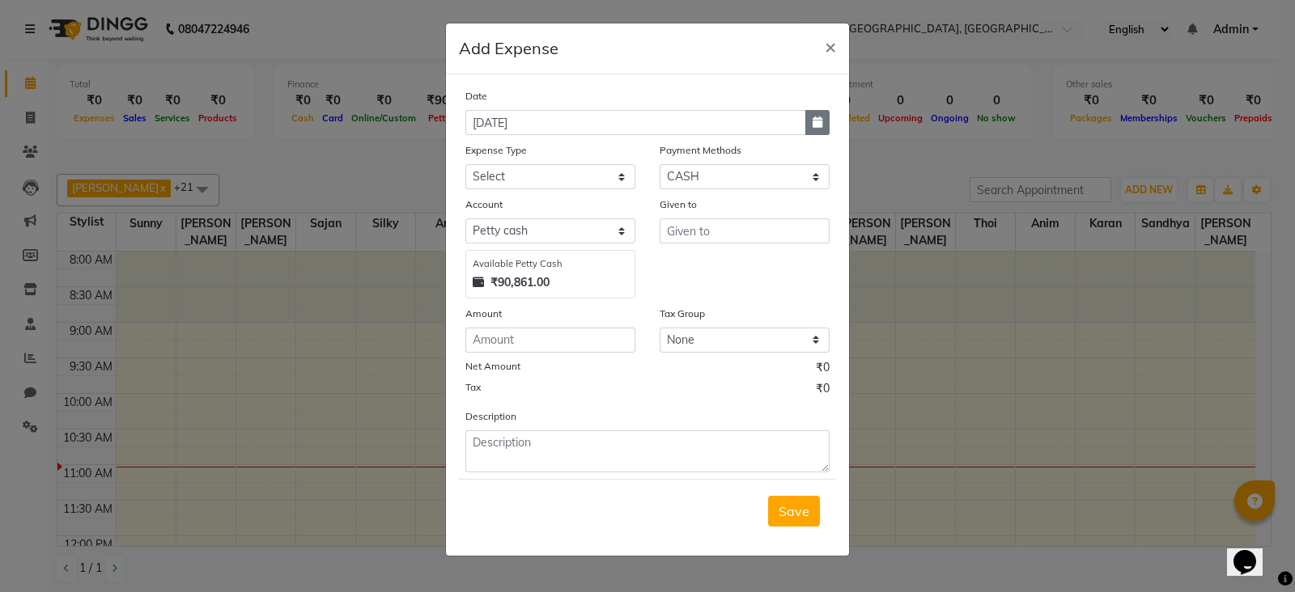
click at [818, 126] on icon "button" at bounding box center [818, 122] width 10 height 11
select select "9"
select select "2025"
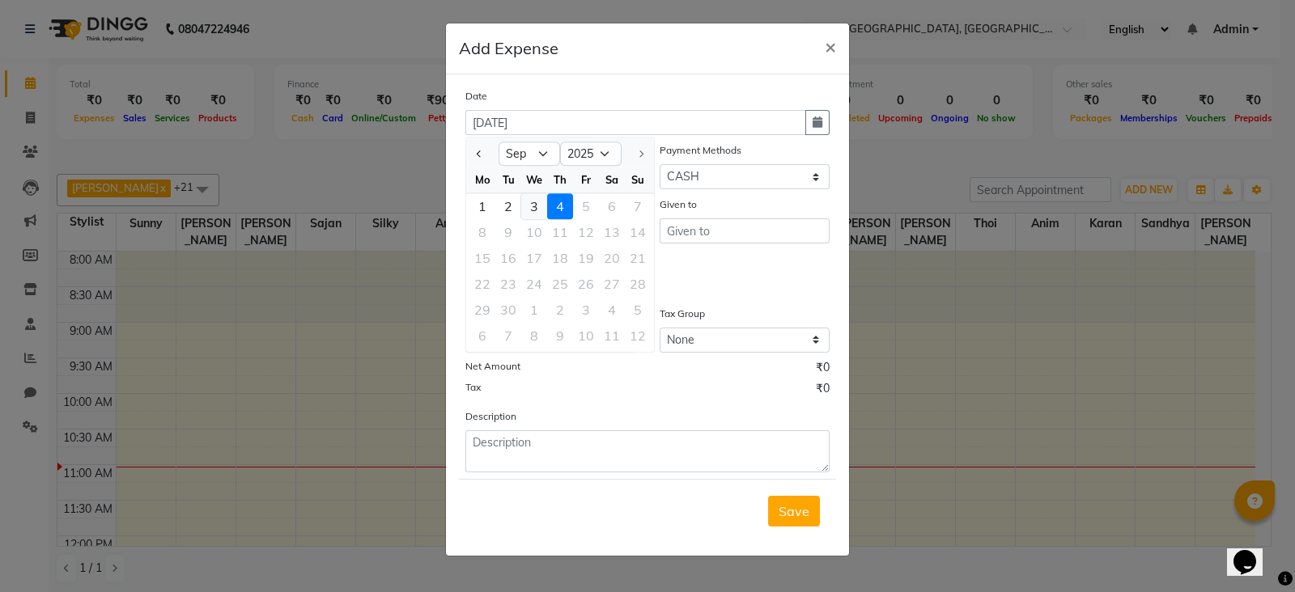
click at [535, 210] on div "3" at bounding box center [534, 206] width 26 height 26
type input "03-09-2025"
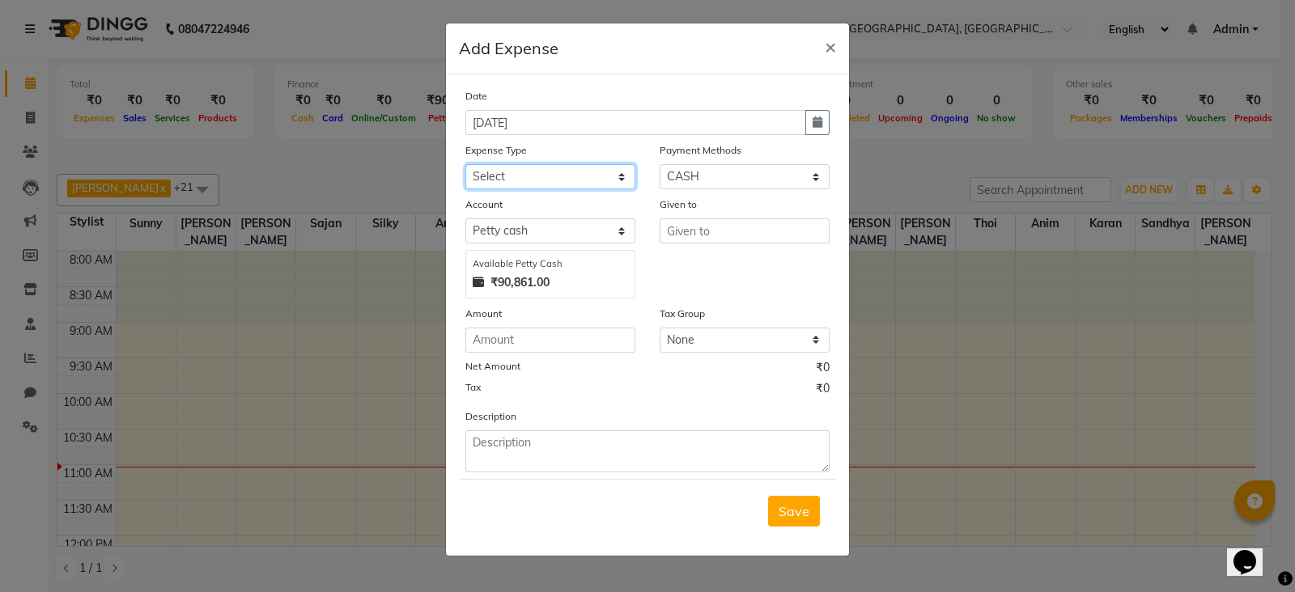
click at [599, 175] on select "Select Advance Salary Cash Handed over to Owner Fuel japneet client makeup adv.…" at bounding box center [550, 176] width 170 height 25
select select "24498"
click at [465, 166] on select "Select Advance Salary Cash Handed over to Owner Fuel japneet client makeup adv.…" at bounding box center [550, 176] width 170 height 25
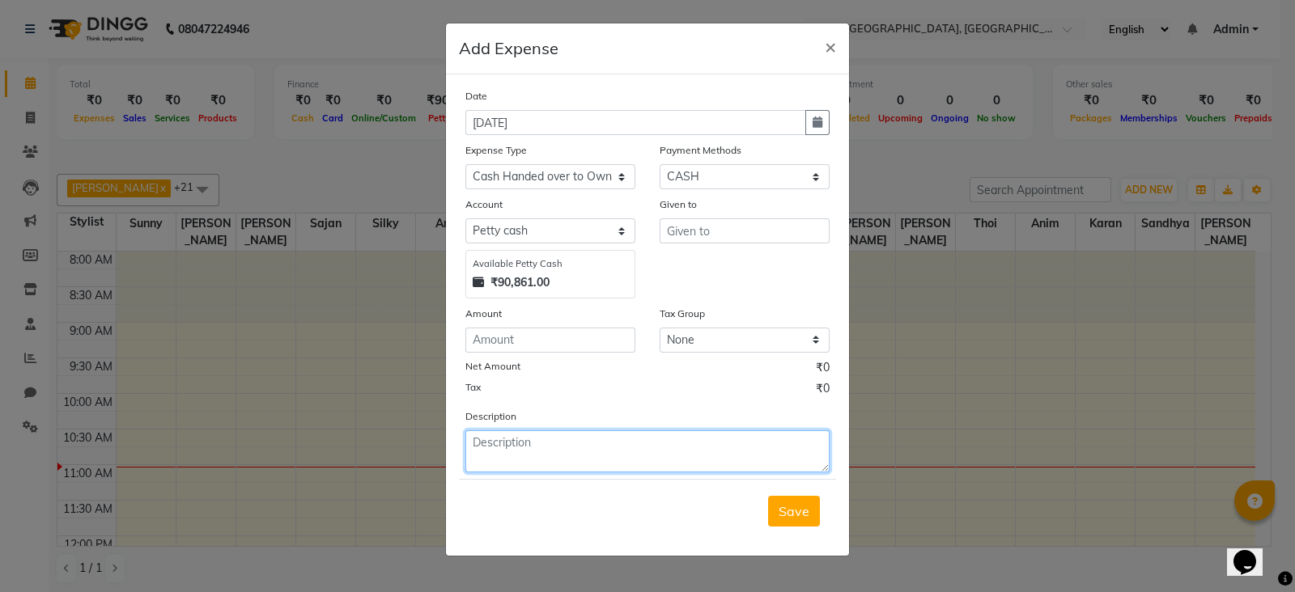
click at [529, 451] on textarea at bounding box center [647, 452] width 364 height 42
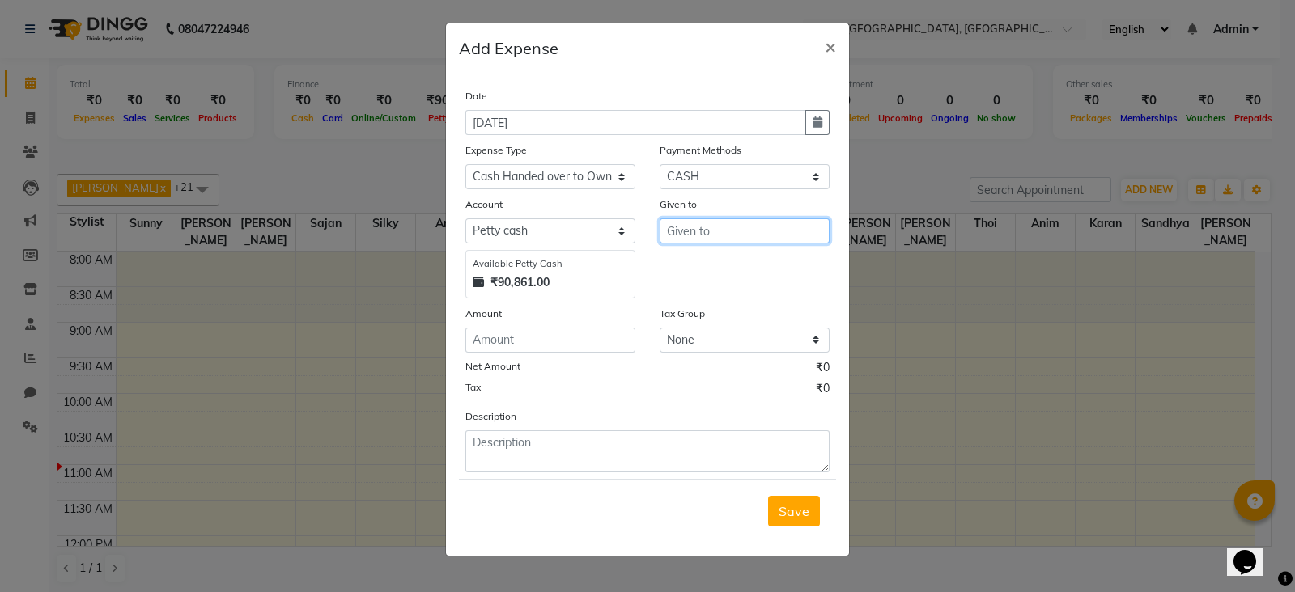
click at [693, 238] on input "text" at bounding box center [745, 231] width 170 height 25
click at [703, 317] on ngb-highlight "sh eenam mam" at bounding box center [725, 319] width 90 height 16
type input "[PERSON_NAME] mam"
click at [508, 350] on input "number" at bounding box center [550, 340] width 170 height 25
click at [839, 54] on button "×" at bounding box center [830, 45] width 37 height 45
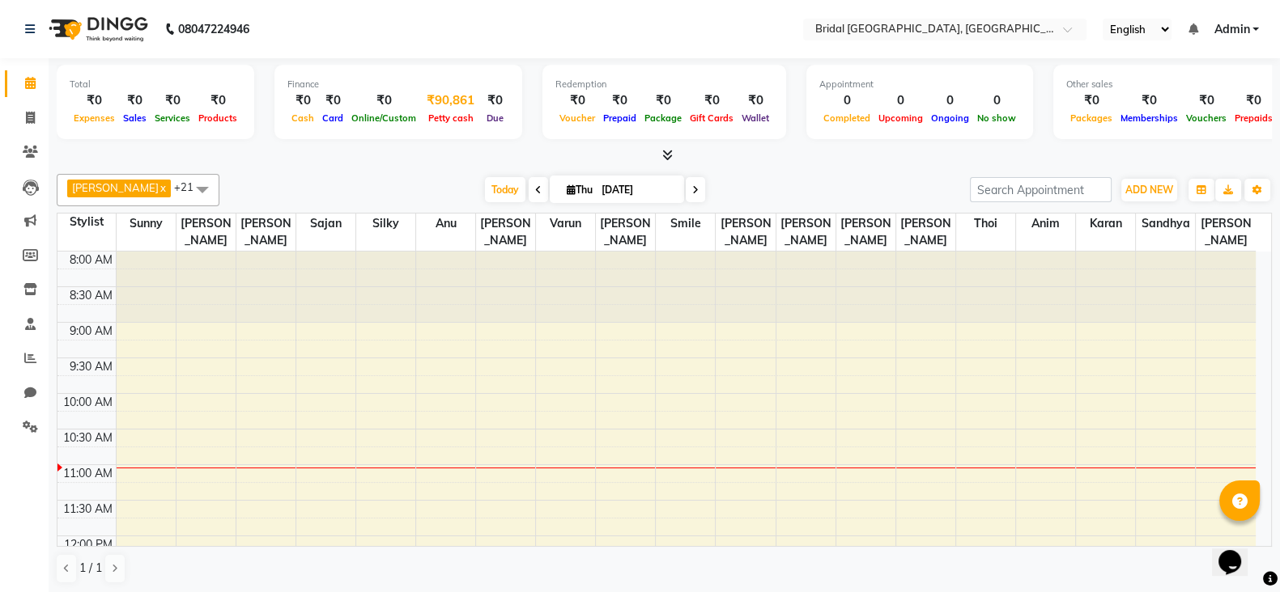
click at [447, 99] on div "₹90,861" at bounding box center [450, 100] width 61 height 19
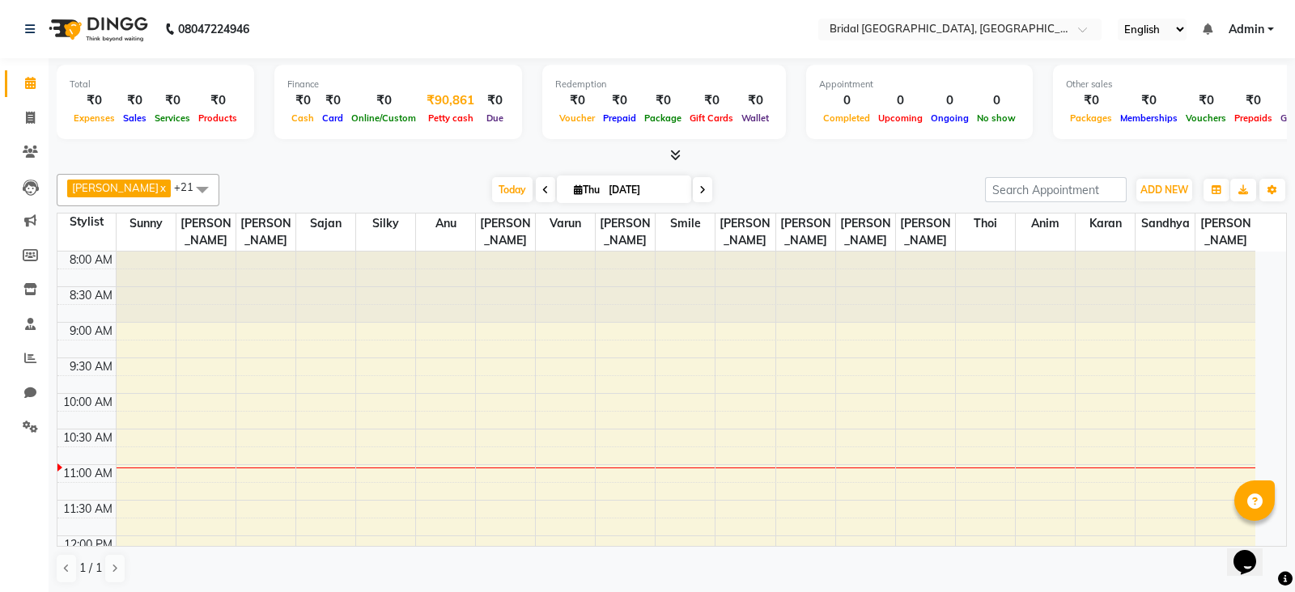
select select "8044"
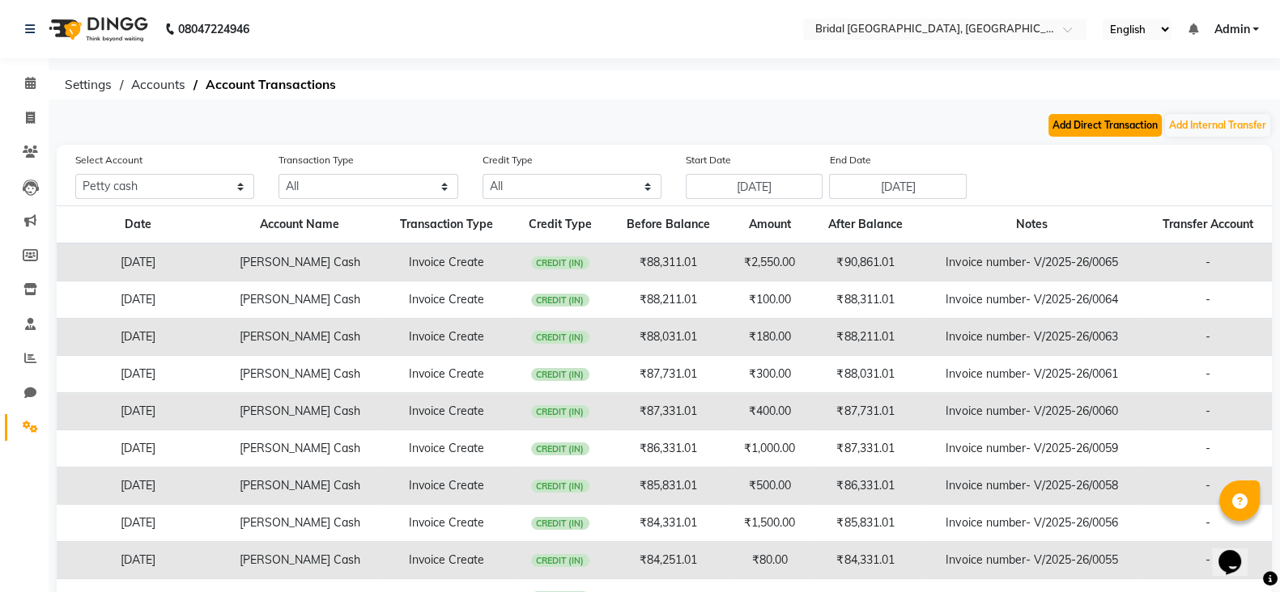
click at [1083, 131] on button "Add Direct Transaction" at bounding box center [1104, 125] width 113 height 23
select select "direct"
select select "8044"
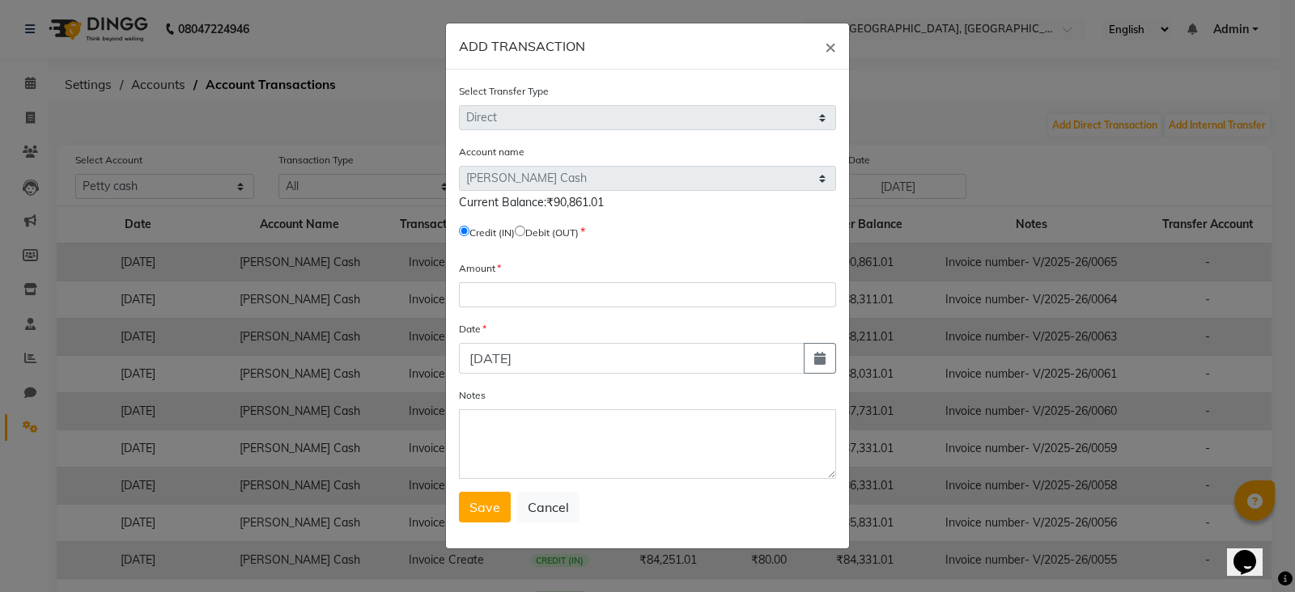
click at [525, 235] on input "radio" at bounding box center [520, 231] width 11 height 11
radio input "true"
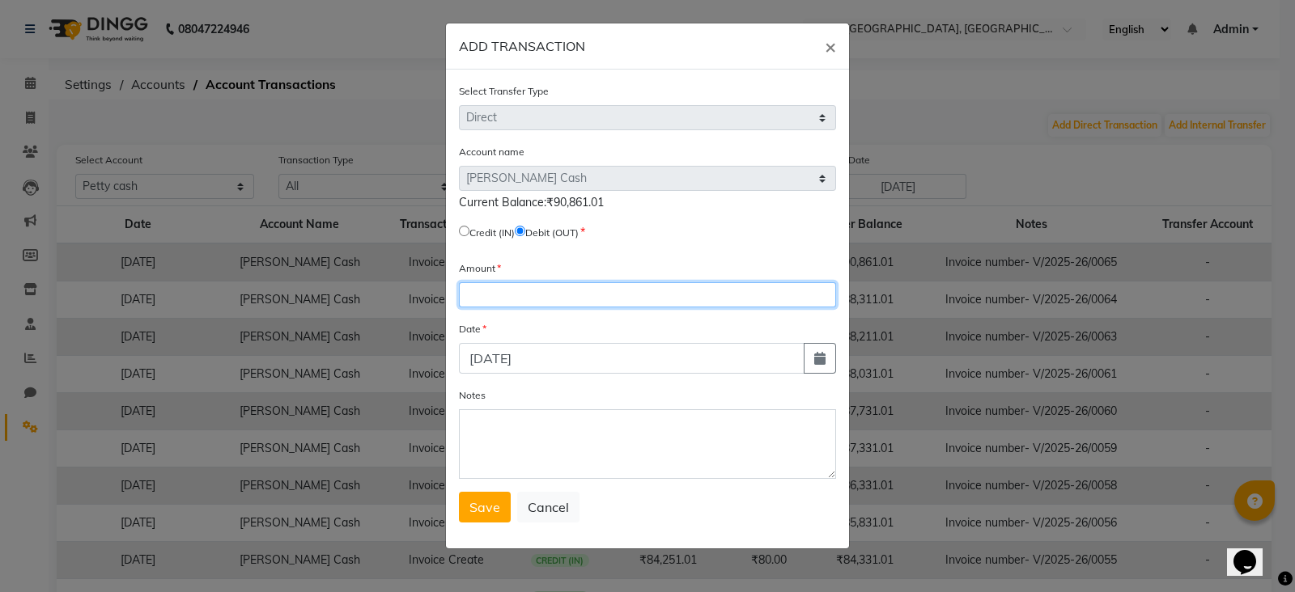
click at [522, 301] on input "number" at bounding box center [647, 294] width 377 height 25
type input "89911.01"
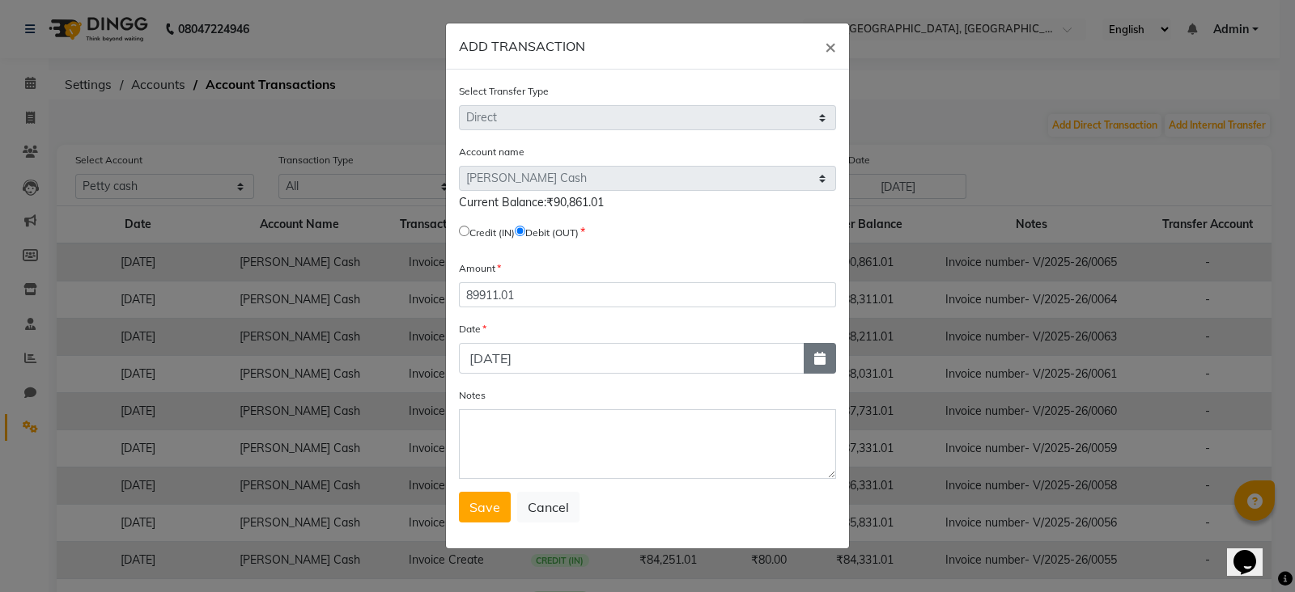
click at [825, 372] on button "button" at bounding box center [820, 358] width 32 height 31
select select "9"
select select "2025"
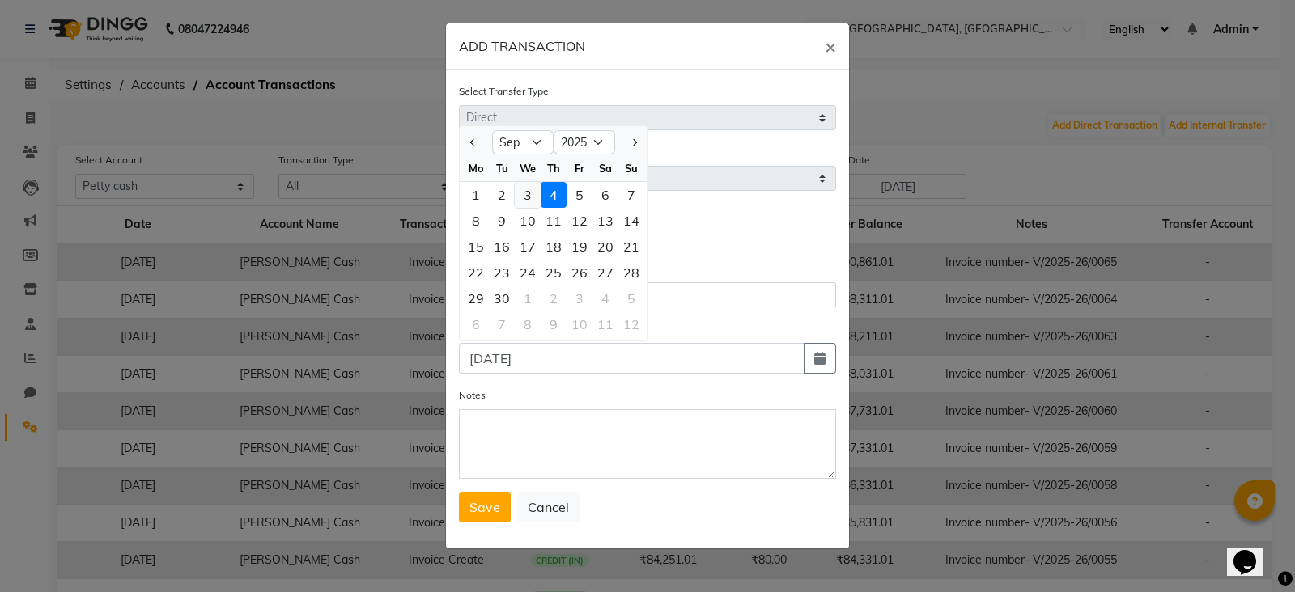
click at [529, 208] on div "3" at bounding box center [528, 195] width 26 height 26
type input "03-09-2025"
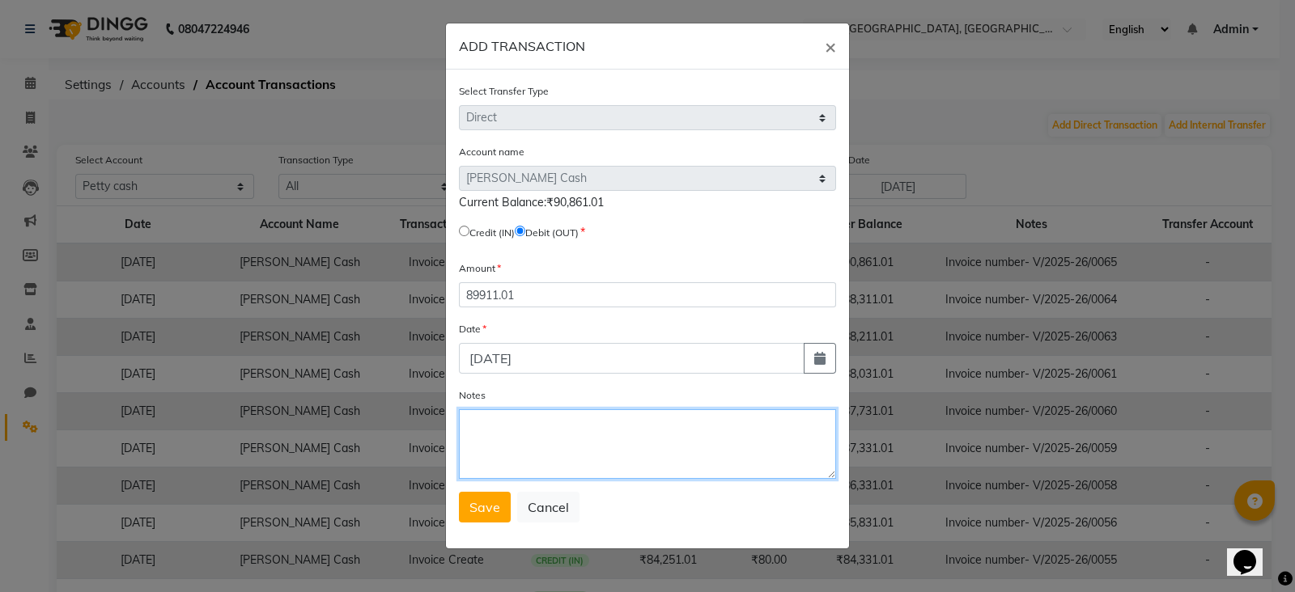
click at [584, 440] on textarea "Notes" at bounding box center [647, 445] width 377 height 70
type textarea "Petty Cash Adjustment"
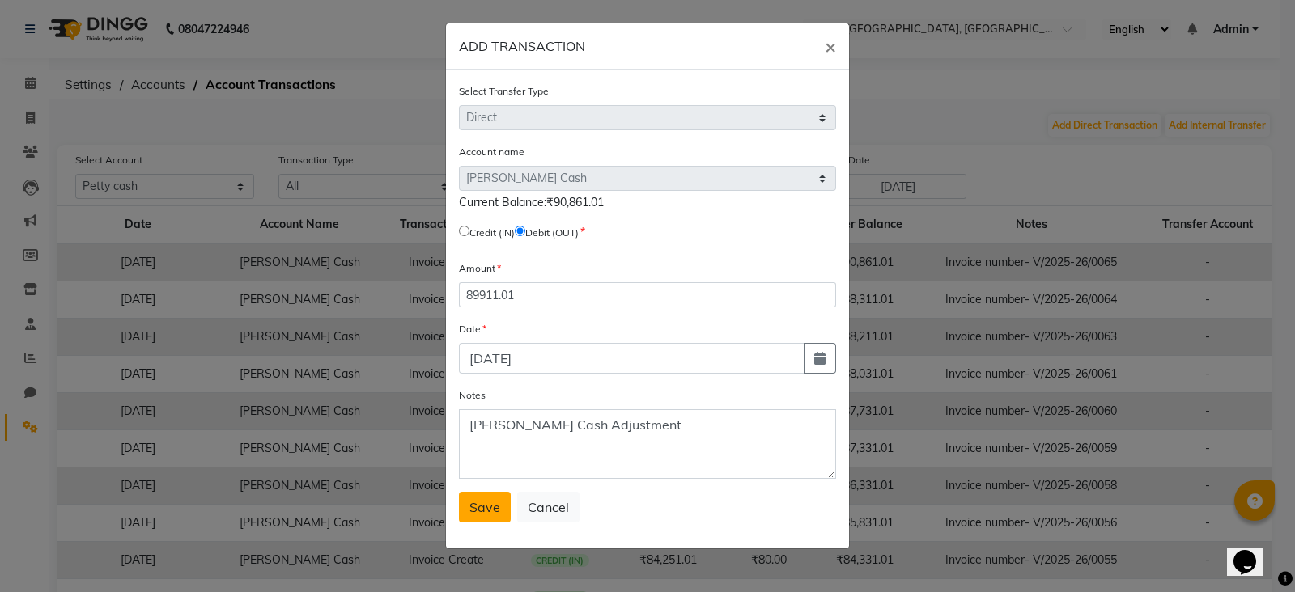
click at [473, 508] on span "Save" at bounding box center [484, 507] width 31 height 16
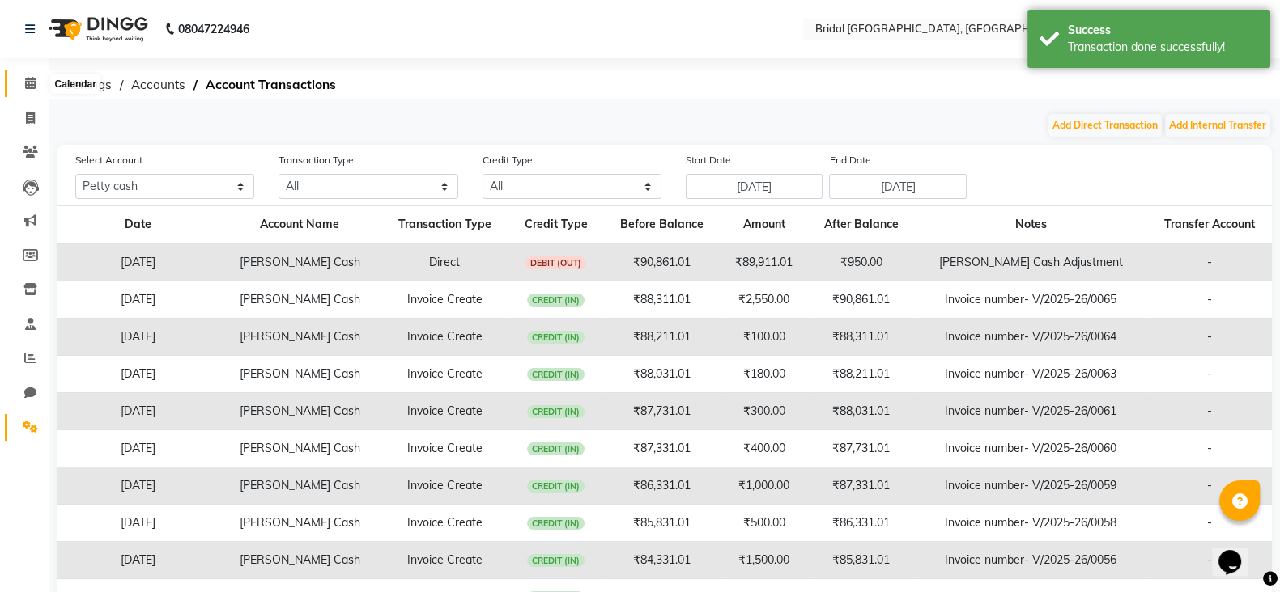
click at [20, 80] on span at bounding box center [30, 83] width 28 height 19
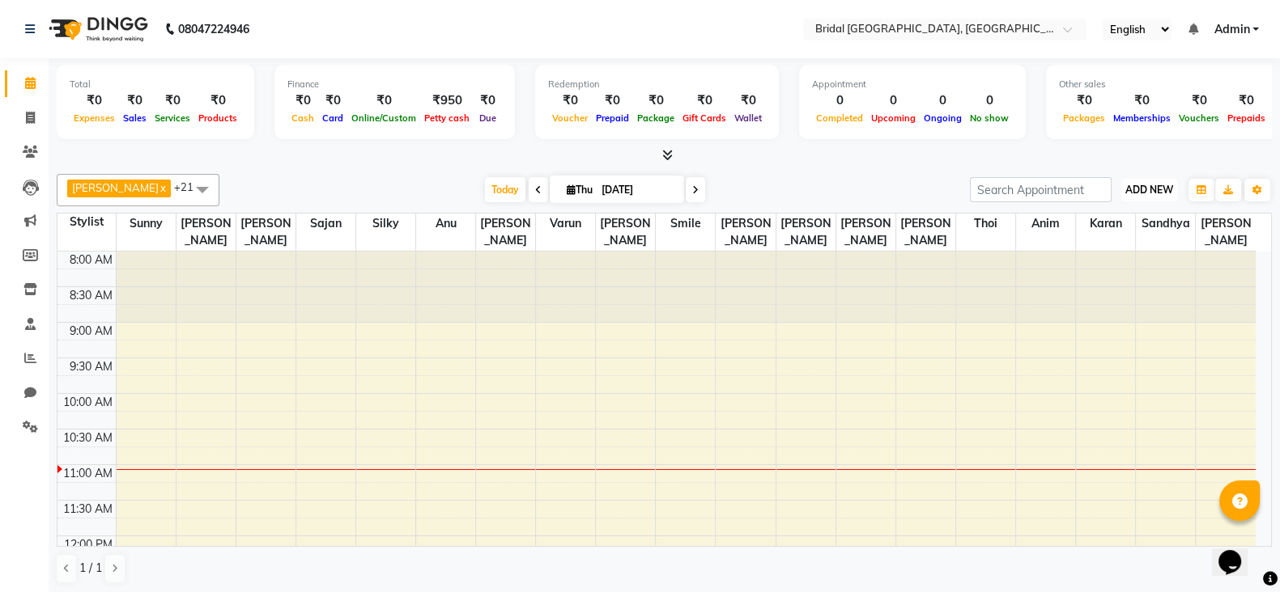
click at [1150, 185] on span "ADD NEW" at bounding box center [1149, 190] width 48 height 12
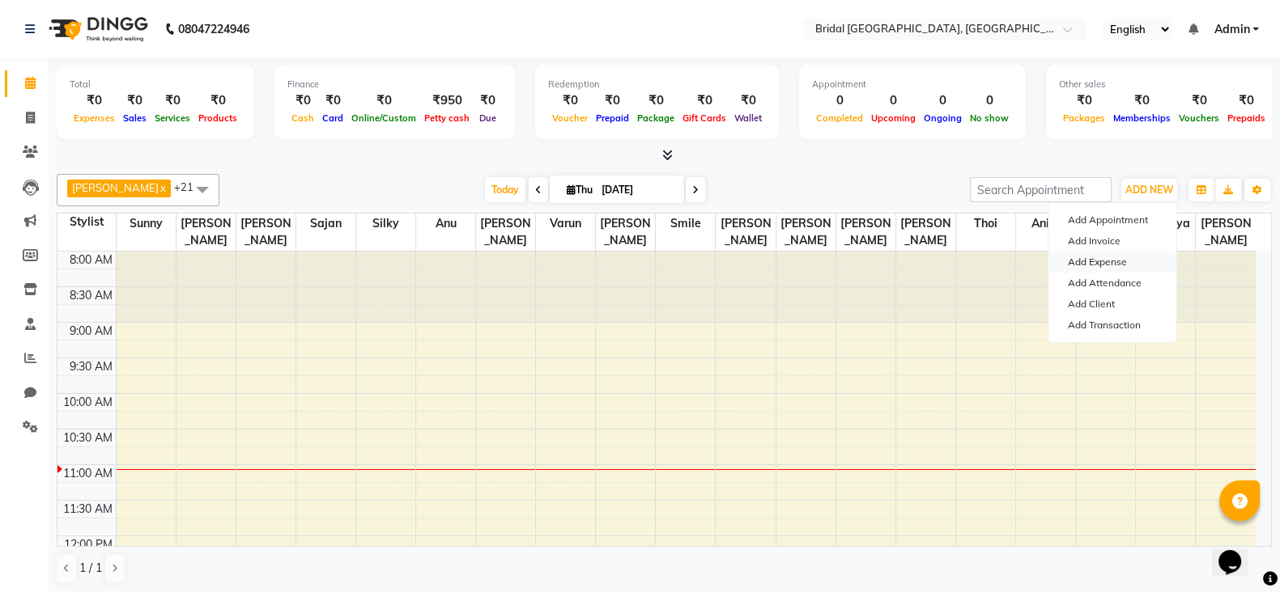
click at [1102, 257] on link "Add Expense" at bounding box center [1112, 262] width 128 height 21
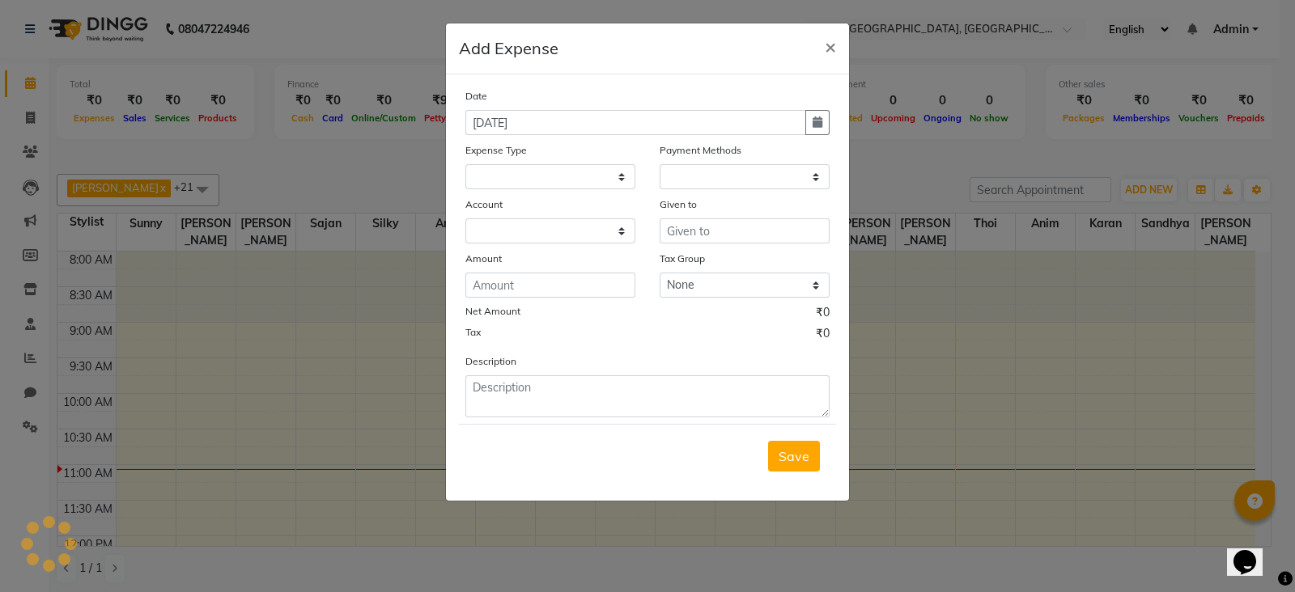
select select "1"
select select "8044"
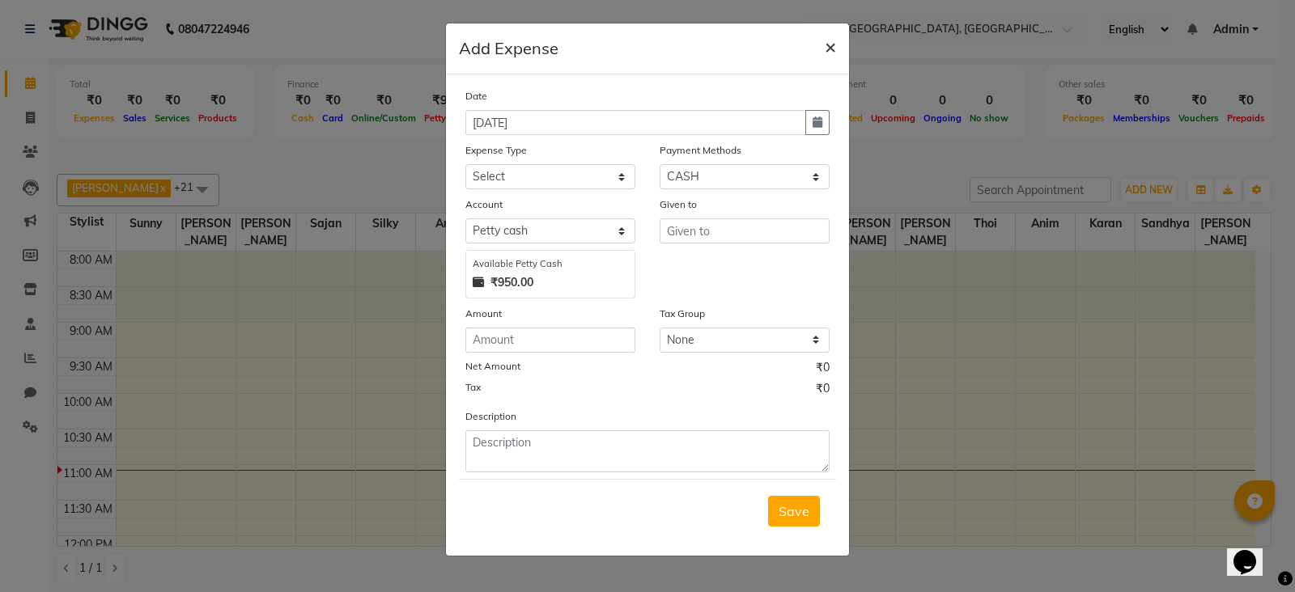
click at [825, 50] on span "×" at bounding box center [830, 46] width 11 height 24
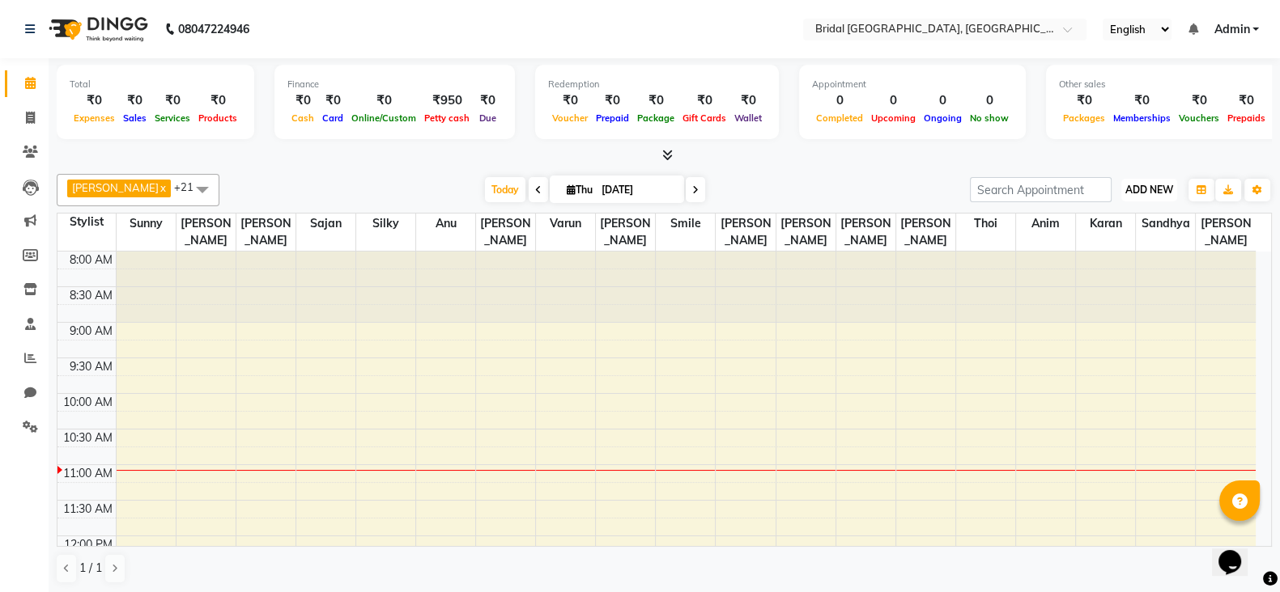
click at [1153, 188] on span "ADD NEW" at bounding box center [1149, 190] width 48 height 12
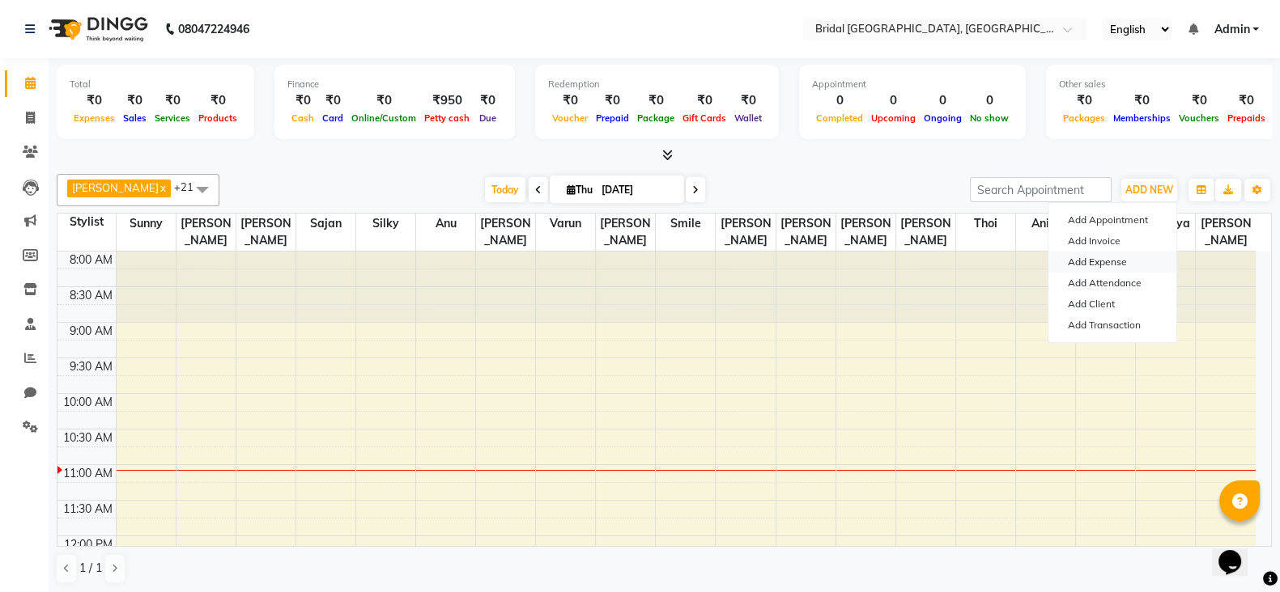
click at [1103, 261] on link "Add Expense" at bounding box center [1112, 262] width 128 height 21
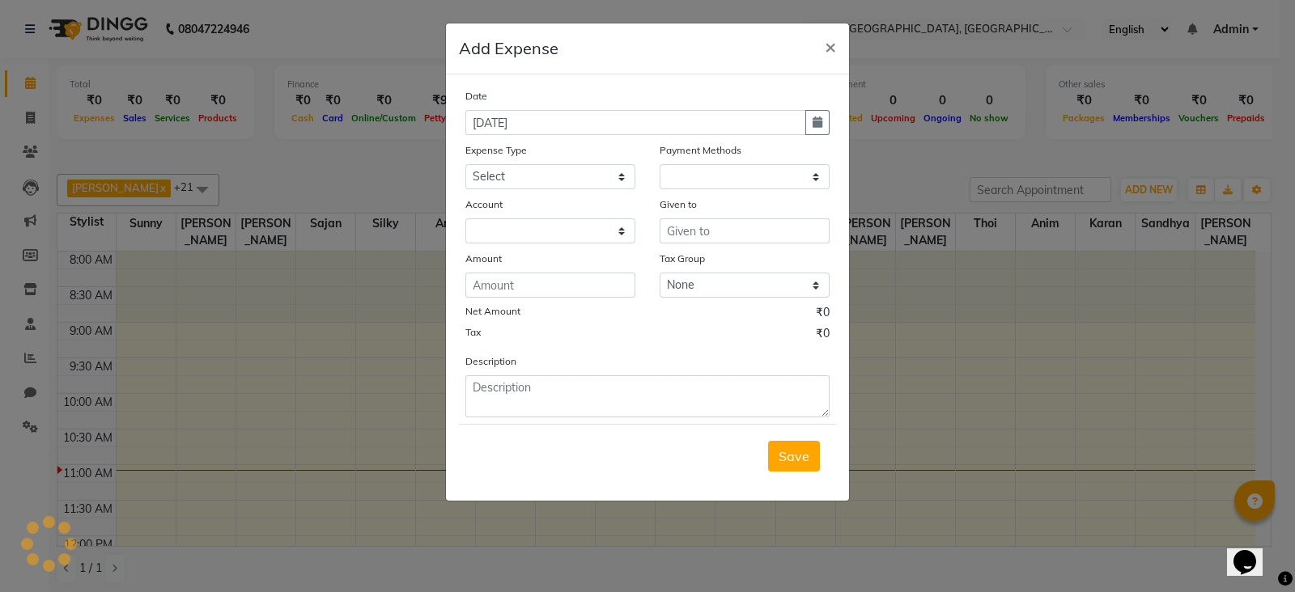
select select "1"
select select "8044"
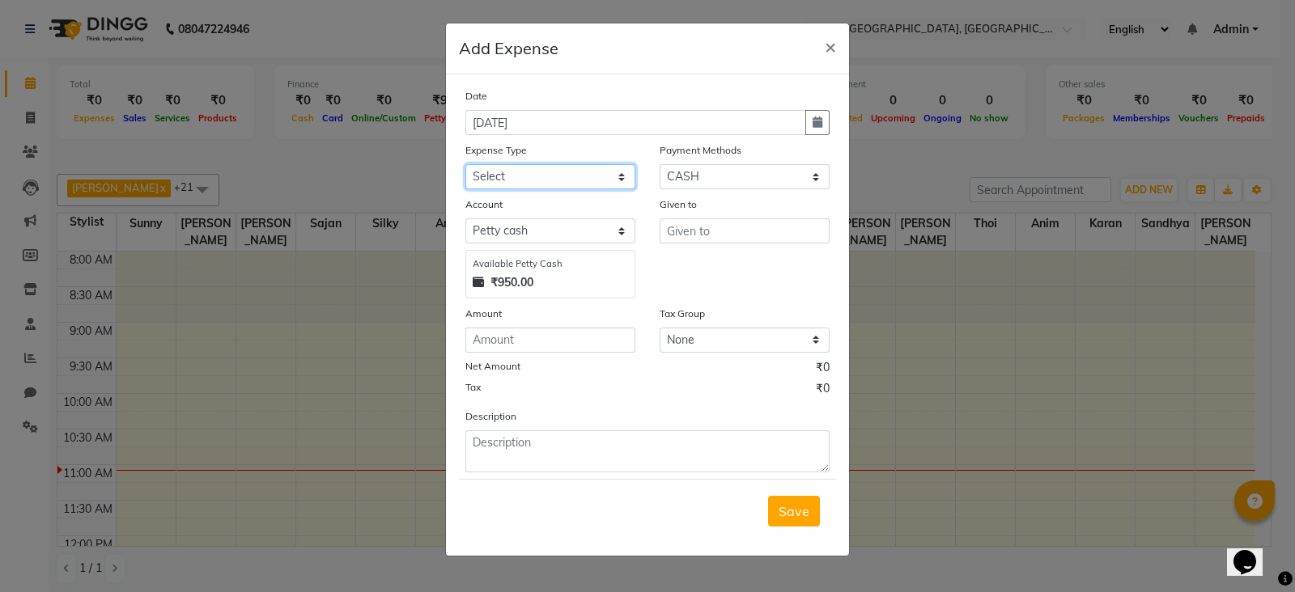
click at [578, 182] on select "Select Advance Salary Cash Handed over to Owner Fuel japneet client makeup adv.…" at bounding box center [550, 176] width 170 height 25
select select "24470"
click at [465, 166] on select "Select Advance Salary Cash Handed over to Owner Fuel japneet client makeup adv.…" at bounding box center [550, 176] width 170 height 25
click at [689, 230] on input "text" at bounding box center [745, 231] width 170 height 25
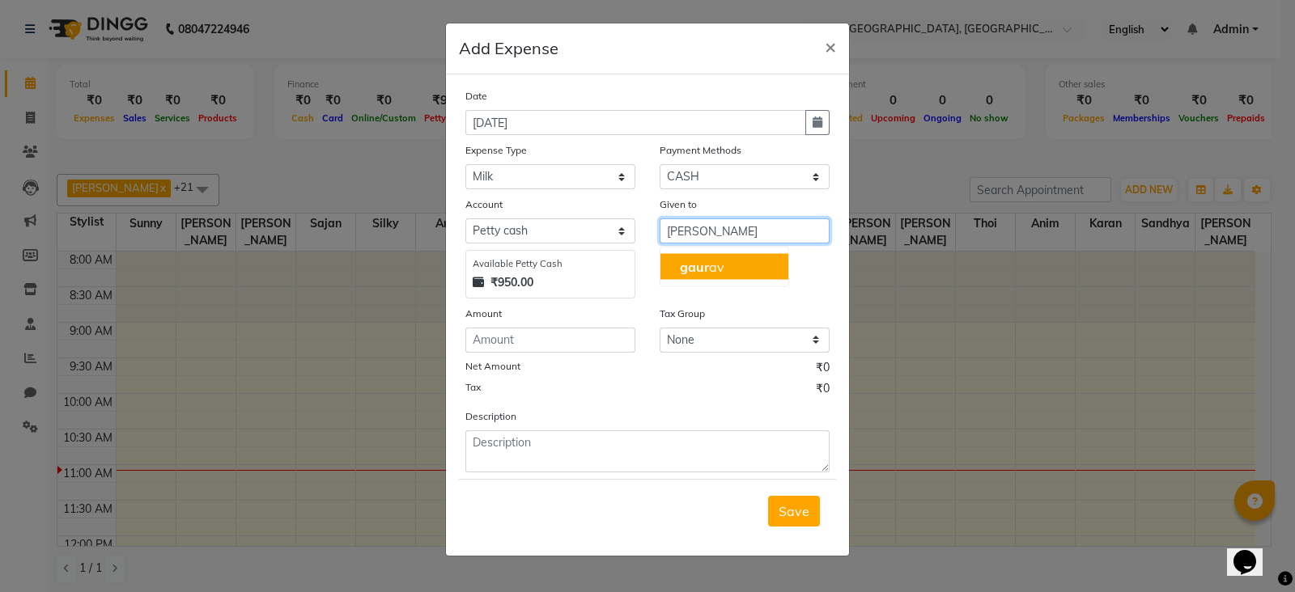
click at [676, 274] on button "gaur av" at bounding box center [724, 267] width 128 height 26
type input "gaurav"
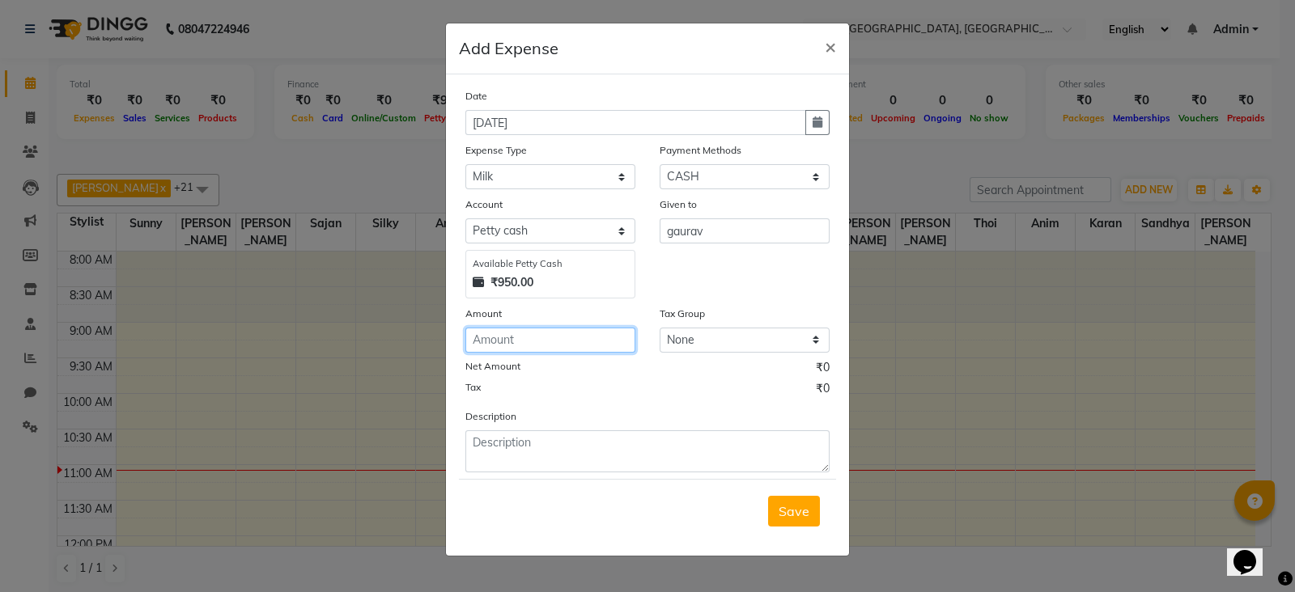
click at [538, 340] on input "number" at bounding box center [550, 340] width 170 height 25
type input "224"
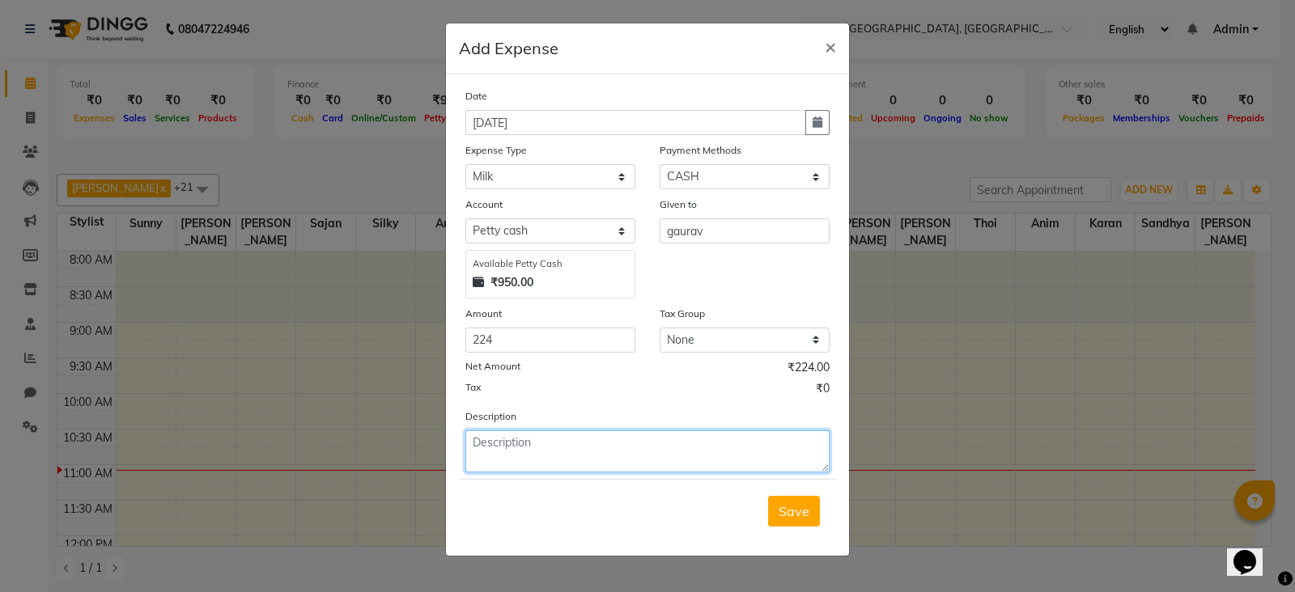
click at [597, 457] on textarea at bounding box center [647, 452] width 364 height 42
type textarea "Cash given to gaurav for Milk"
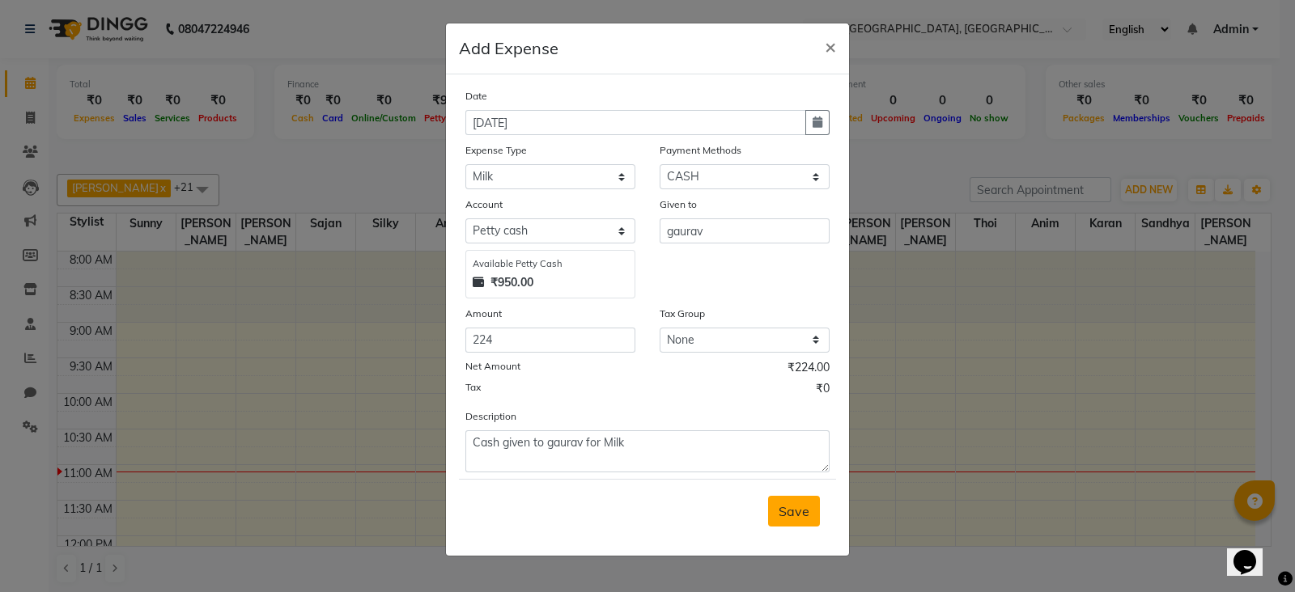
click at [792, 518] on span "Save" at bounding box center [794, 511] width 31 height 16
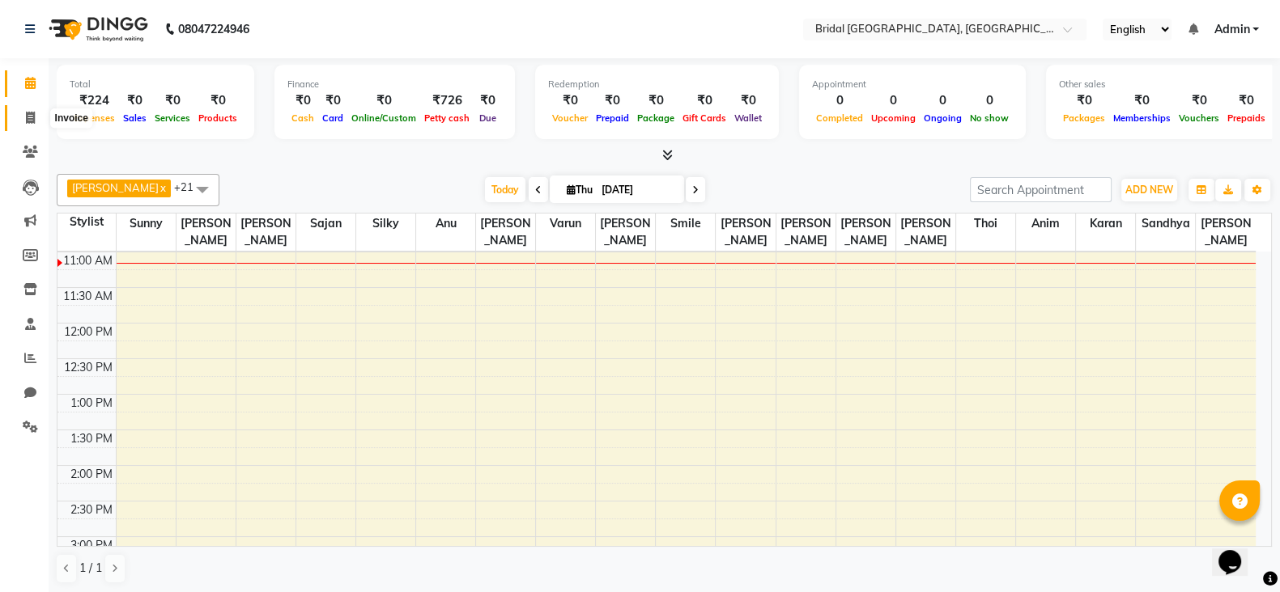
click at [32, 118] on icon at bounding box center [30, 118] width 9 height 12
select select "8752"
select select "service"
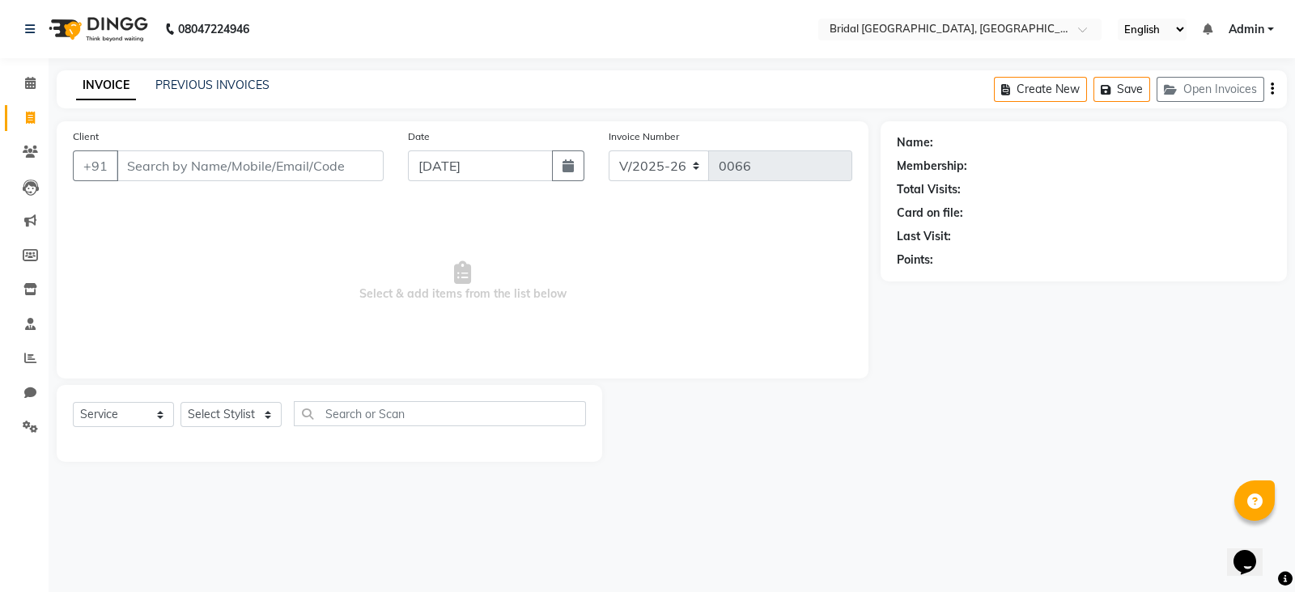
click at [36, 119] on span at bounding box center [30, 118] width 28 height 19
select select "service"
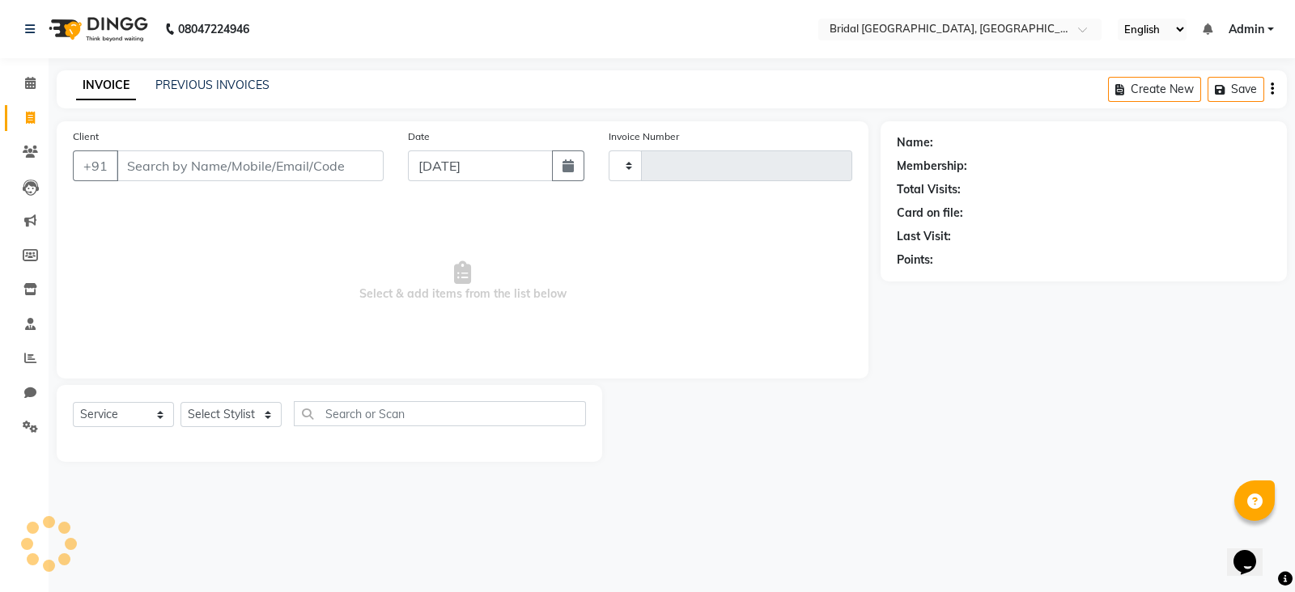
type input "0066"
select select "8752"
